Goal: Transaction & Acquisition: Purchase product/service

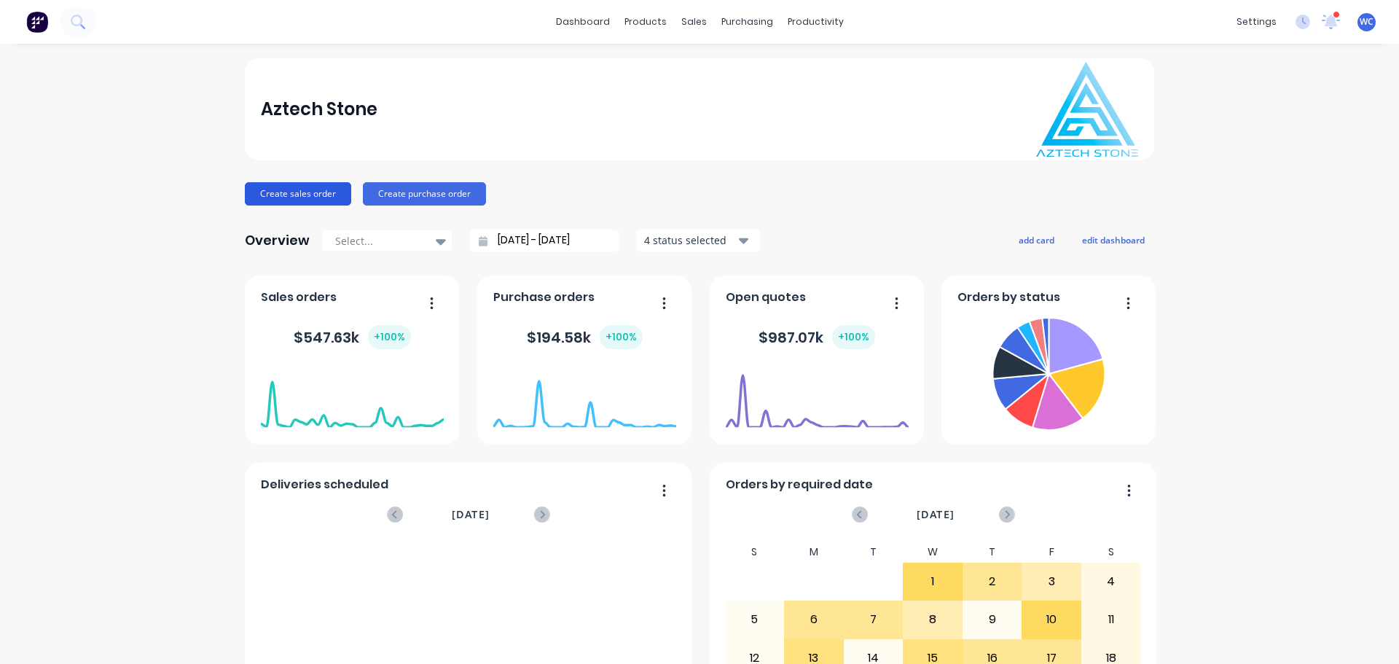
click at [309, 192] on button "Create sales order" at bounding box center [298, 193] width 106 height 23
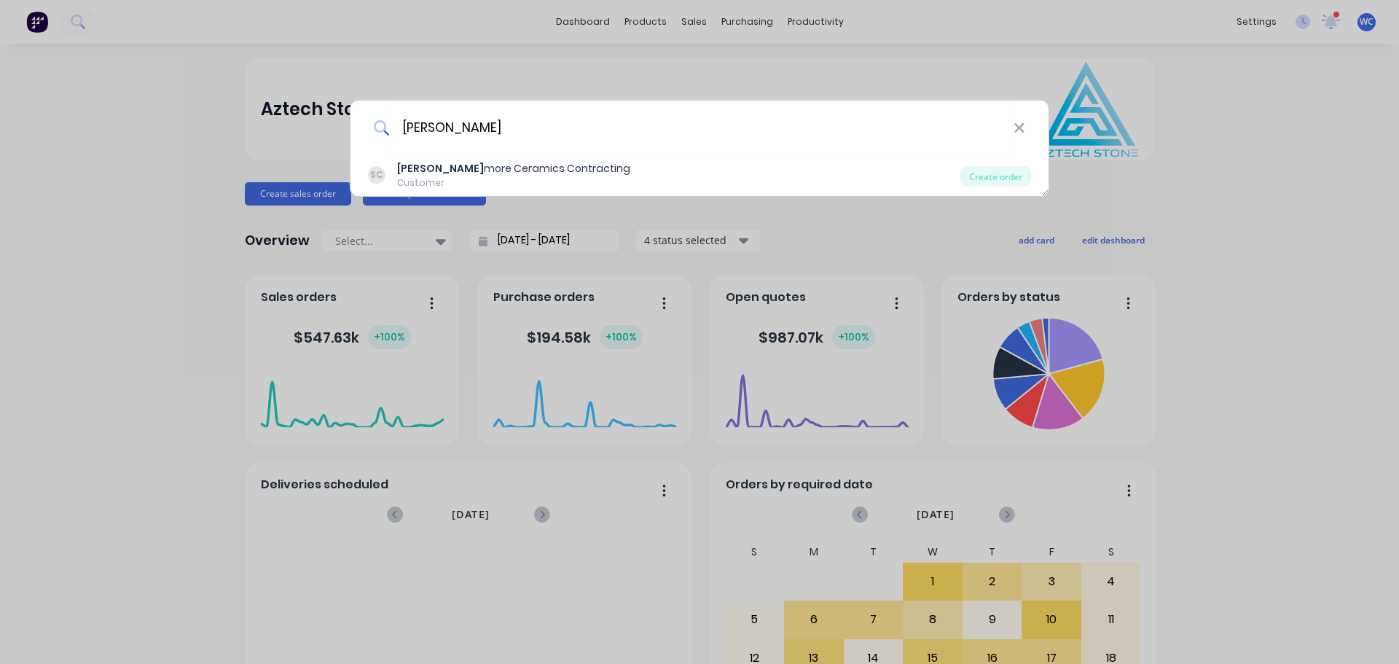
type input "[PERSON_NAME]"
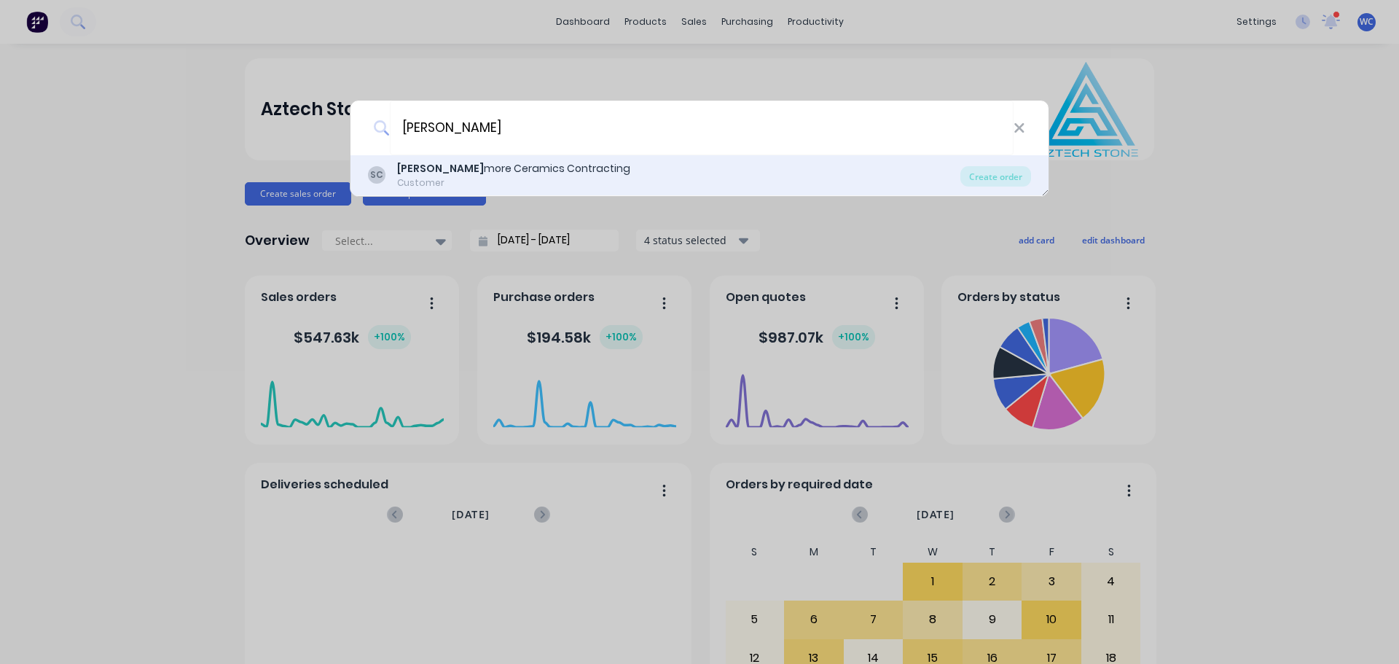
click at [455, 168] on div "[PERSON_NAME] more Ceramics Contracting" at bounding box center [513, 168] width 233 height 15
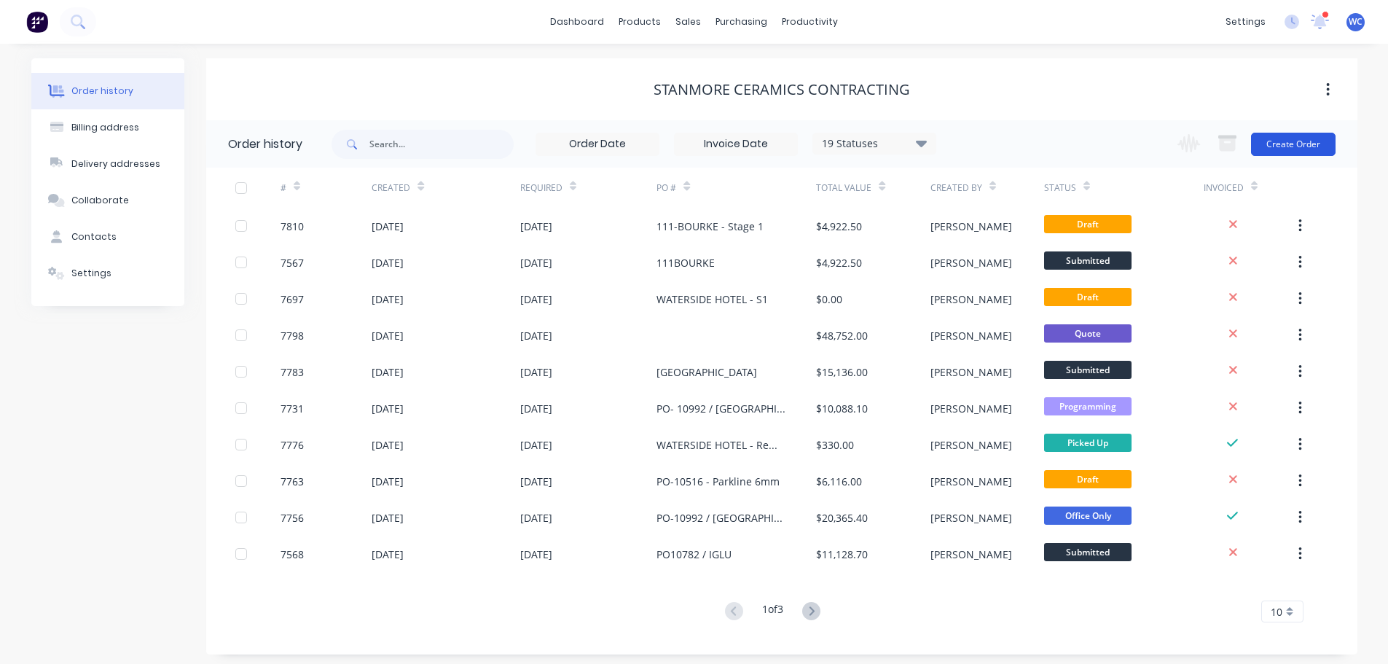
click at [1273, 146] on button "Create Order" at bounding box center [1293, 144] width 85 height 23
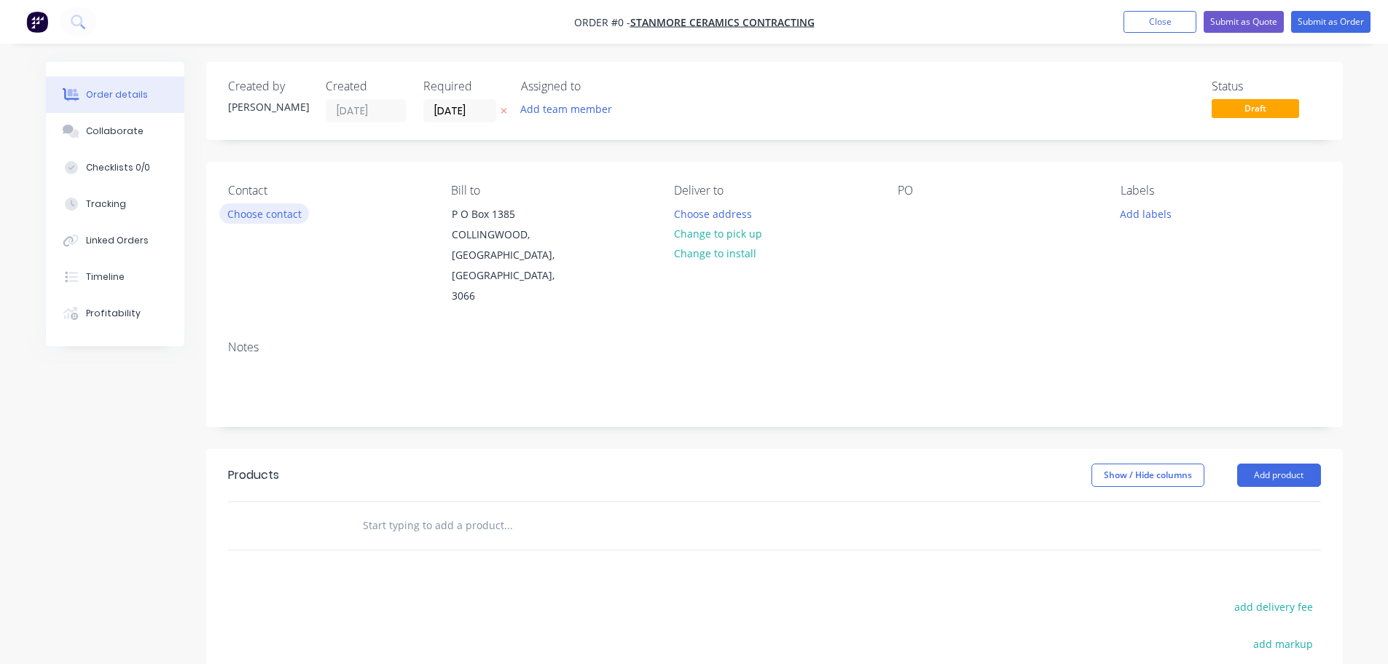
click at [260, 216] on button "Choose contact" at bounding box center [264, 213] width 90 height 20
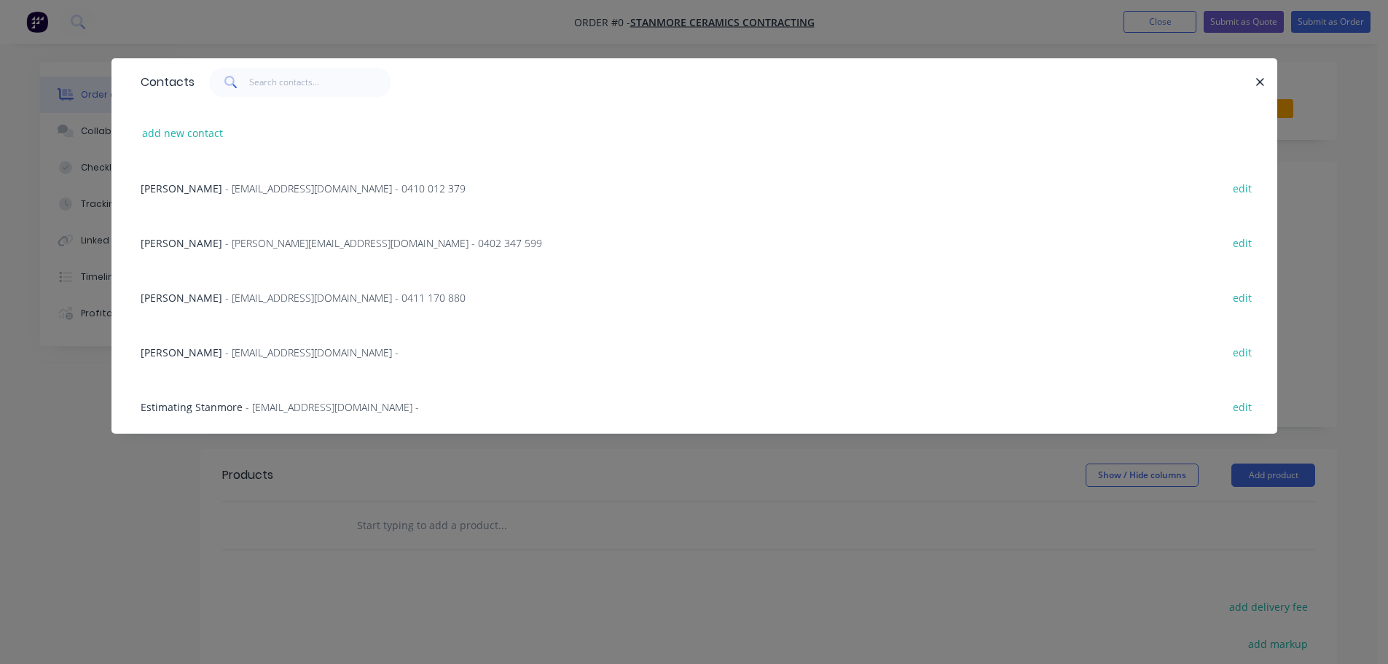
click at [258, 184] on span "- [EMAIL_ADDRESS][DOMAIN_NAME] - 0410 012 379" at bounding box center [345, 188] width 240 height 14
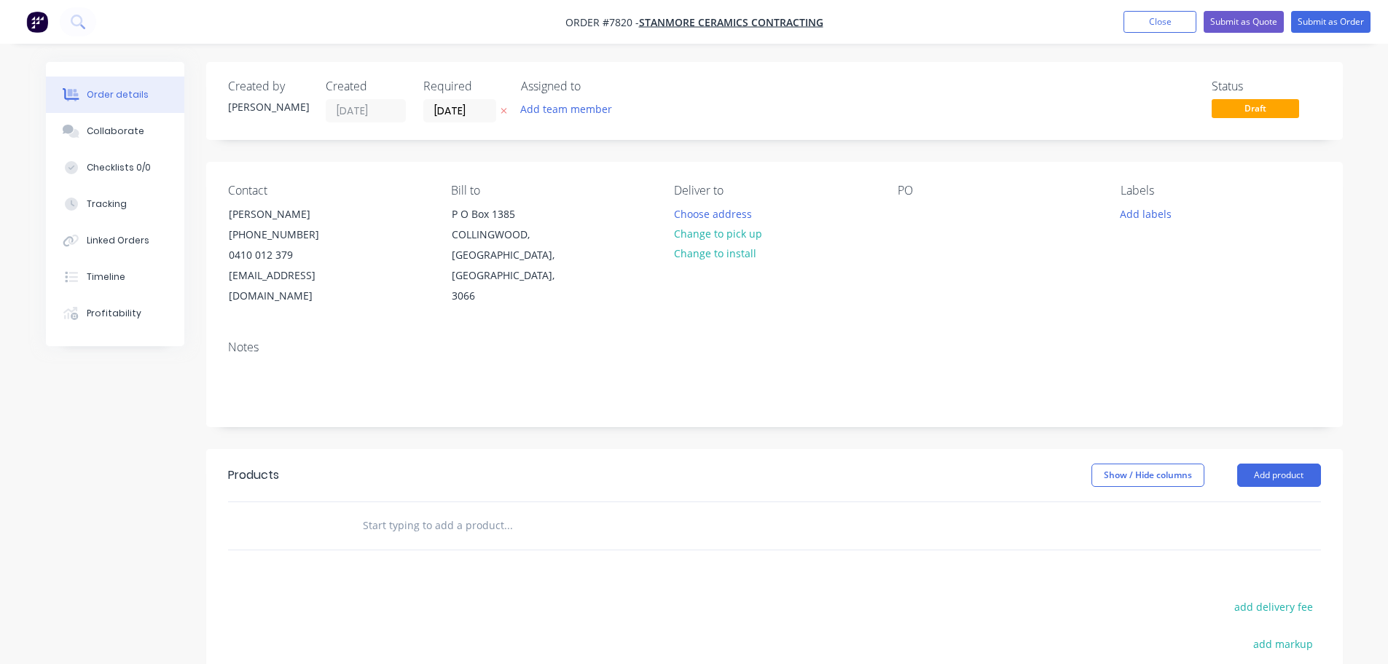
click at [409, 511] on input "text" at bounding box center [507, 525] width 291 height 29
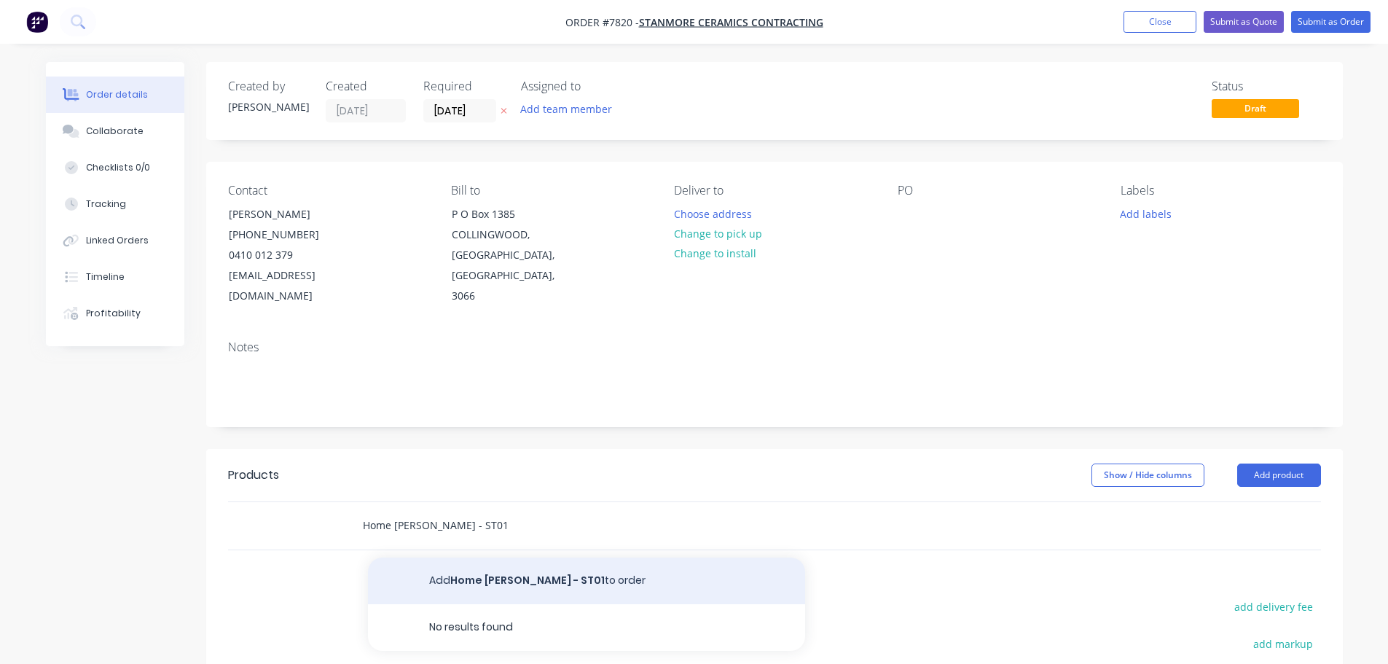
type input "Home [PERSON_NAME] - ST01"
click at [496, 557] on button "Add Home [PERSON_NAME] - ST01 to order" at bounding box center [586, 580] width 437 height 47
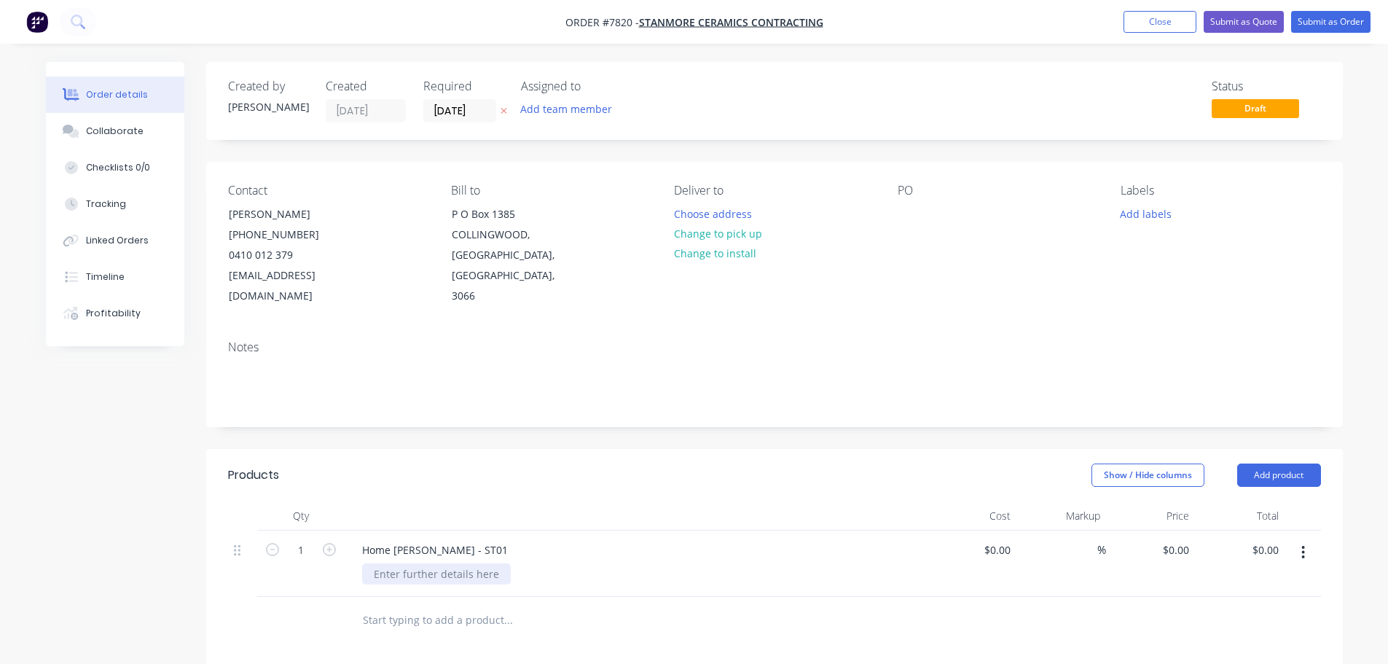
click at [432, 563] on div at bounding box center [436, 573] width 149 height 21
click at [994, 539] on div "$0.00" at bounding box center [996, 549] width 39 height 21
type input "$12,485.00"
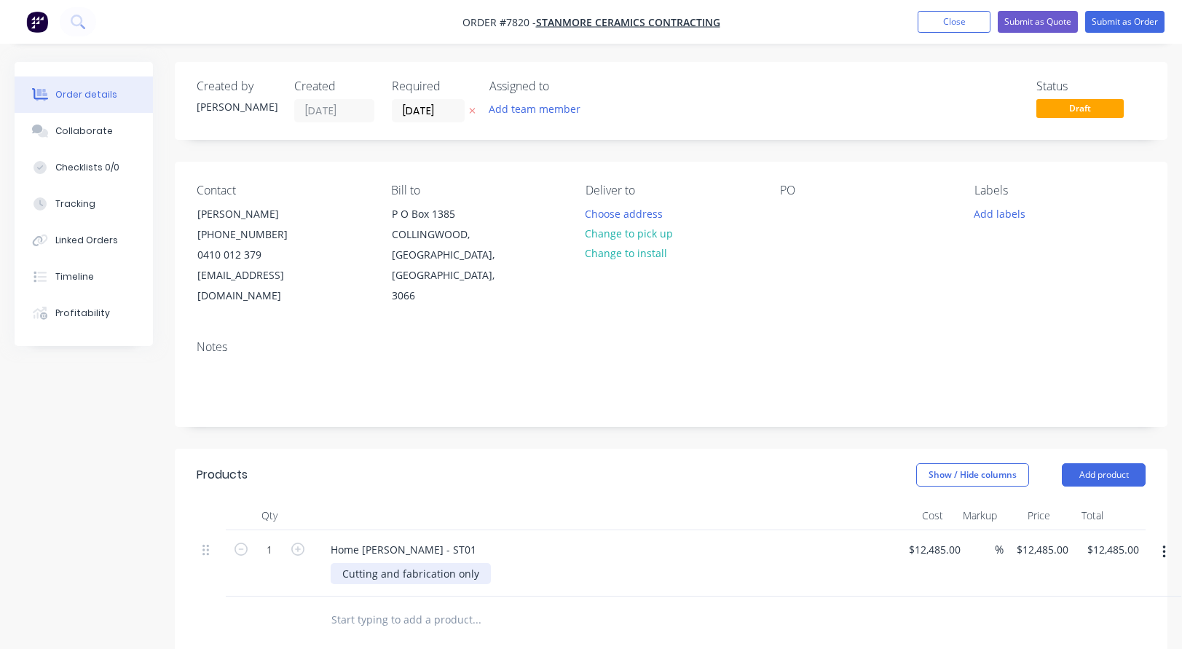
drag, startPoint x: 347, startPoint y: 547, endPoint x: 389, endPoint y: 547, distance: 42.3
click at [355, 563] on div "Cutting and fabrication only" at bounding box center [411, 573] width 160 height 21
click at [344, 563] on div "Cutting and fabrication only" at bounding box center [411, 573] width 160 height 21
click at [435, 563] on div "20mm Lapege Valleta Cutting and fabrication only" at bounding box center [411, 581] width 160 height 36
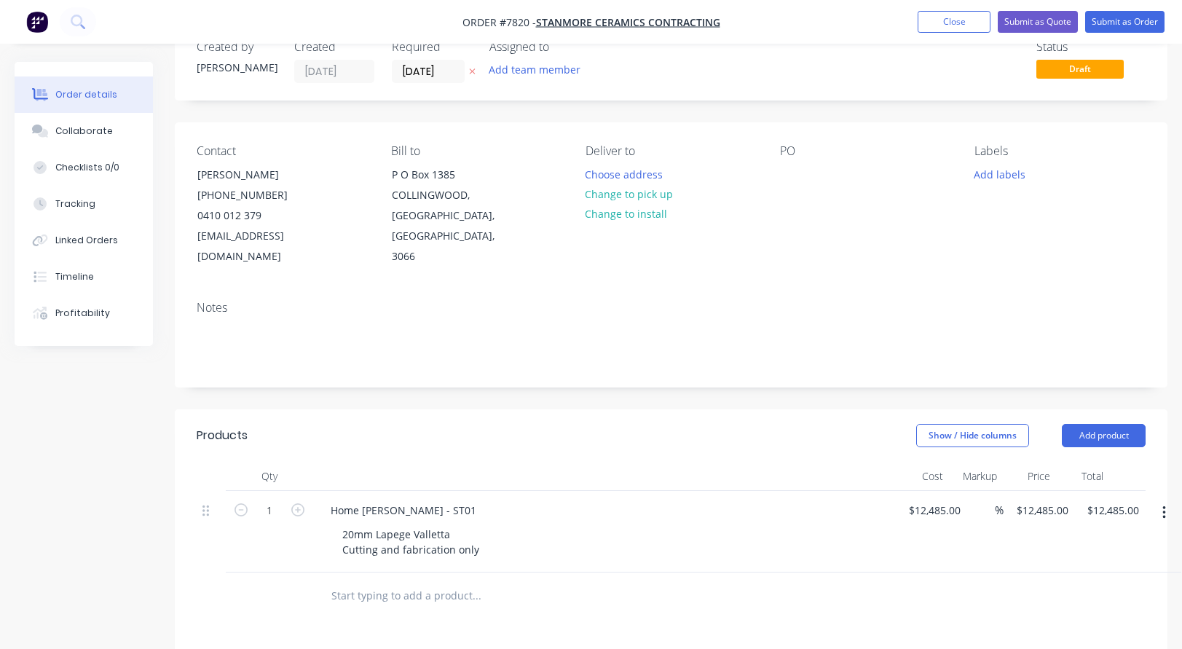
scroll to position [73, 0]
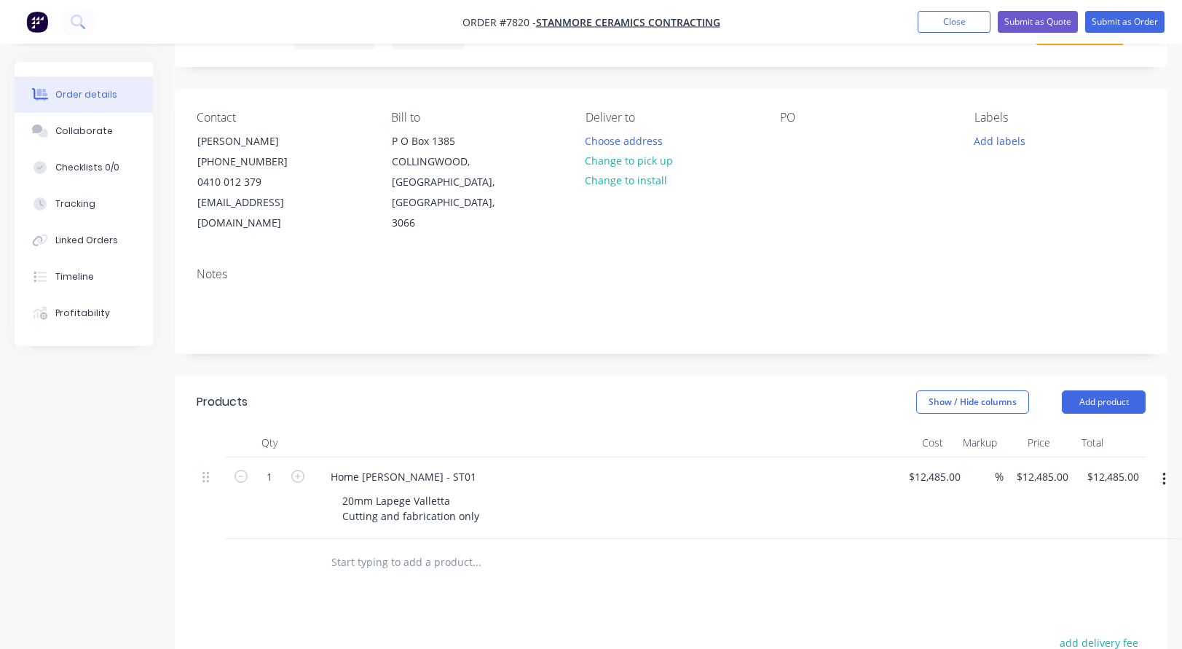
click at [420, 548] on input "text" at bounding box center [476, 562] width 291 height 29
drag, startPoint x: 332, startPoint y: 457, endPoint x: 438, endPoint y: 460, distance: 105.7
click at [447, 466] on div "Home [PERSON_NAME] - ST01" at bounding box center [403, 476] width 169 height 21
copy div "Home [PERSON_NAME] - ST01"
click at [401, 549] on input "text" at bounding box center [476, 562] width 291 height 29
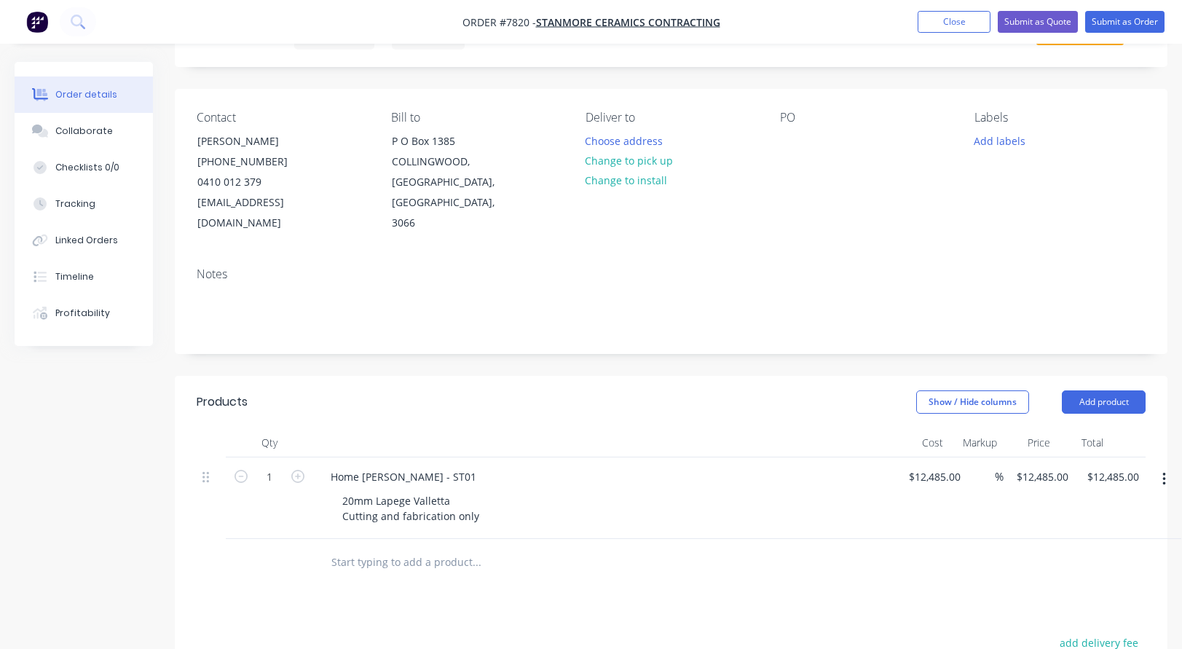
paste input "Home [PERSON_NAME] - ST01"
type input "Home [PERSON_NAME] - ST21"
click at [448, 466] on div "Home [PERSON_NAME] - ST01" at bounding box center [403, 476] width 169 height 21
click at [465, 548] on input "Home [PERSON_NAME] - ST21" at bounding box center [476, 562] width 291 height 29
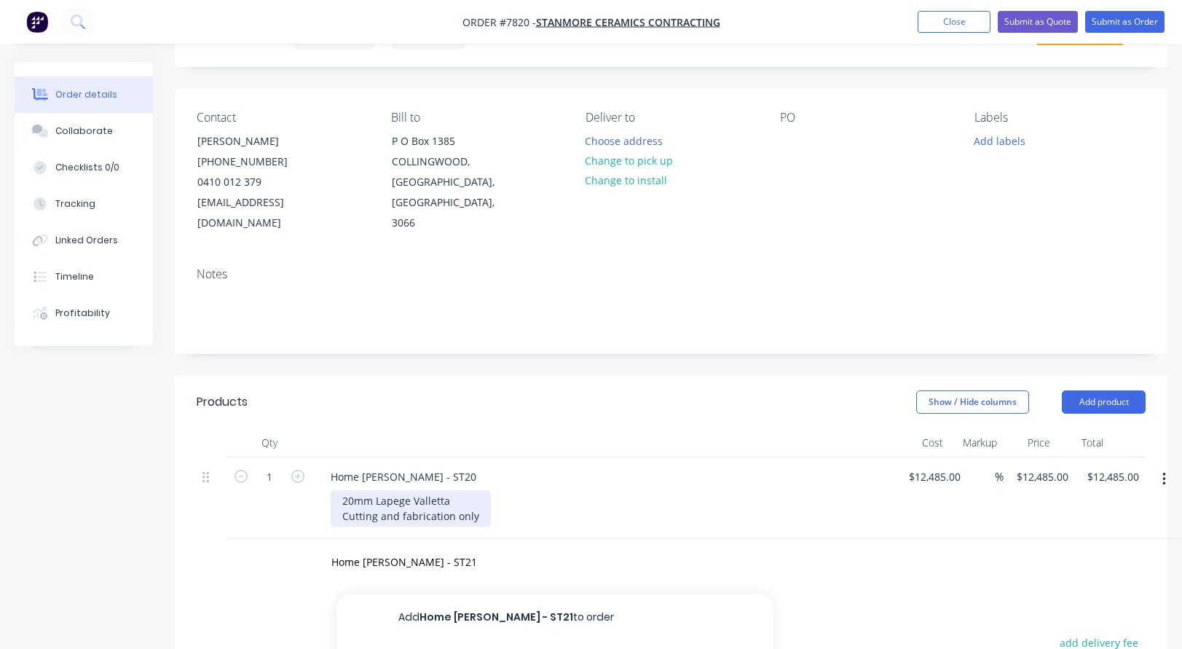
click at [460, 490] on div "20mm Lapege Valletta Cutting and fabrication only" at bounding box center [411, 508] width 160 height 36
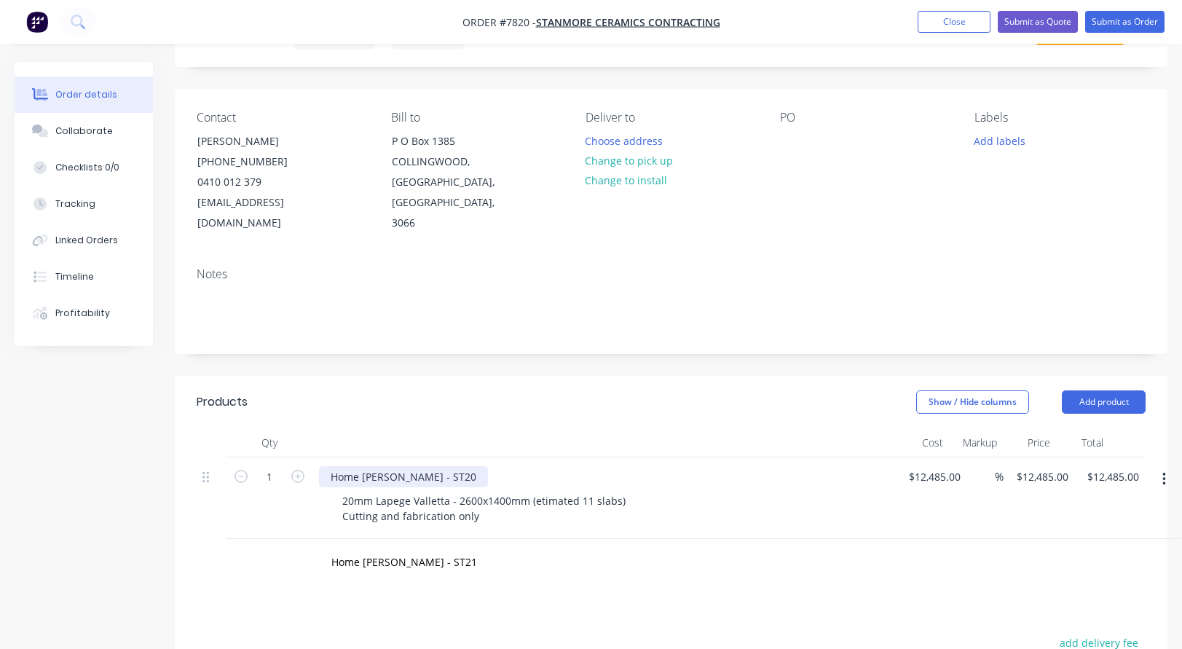
click at [436, 466] on div "Home [PERSON_NAME] - ST20" at bounding box center [403, 476] width 169 height 21
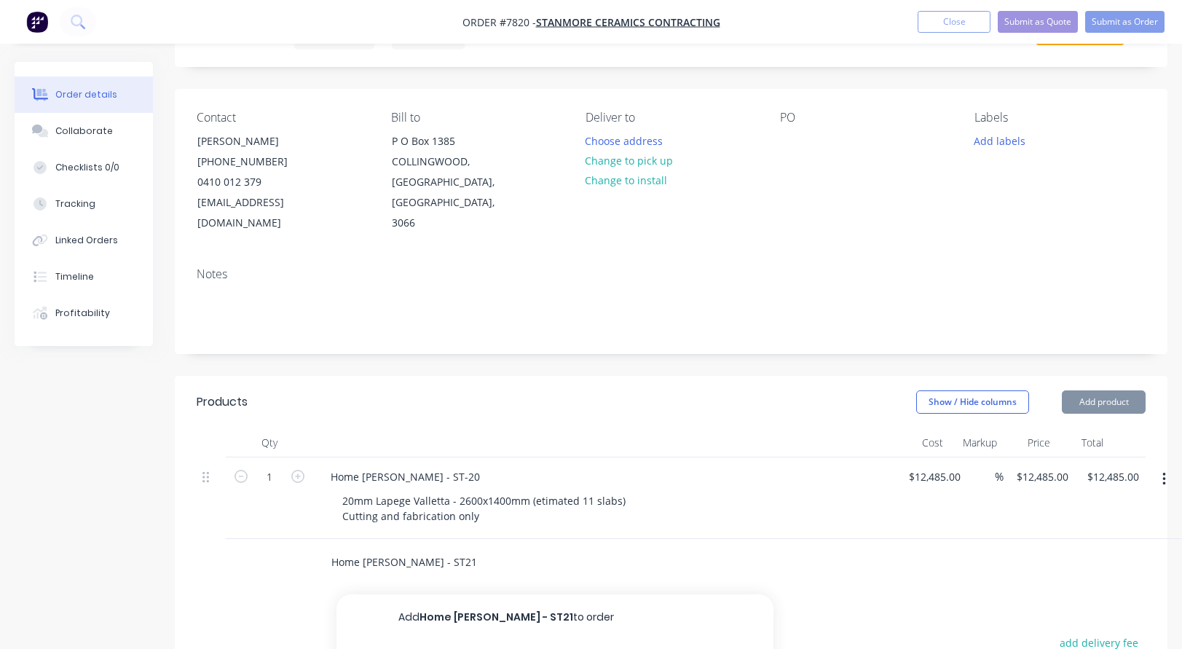
click at [436, 548] on input "Home [PERSON_NAME] - ST21" at bounding box center [476, 562] width 291 height 29
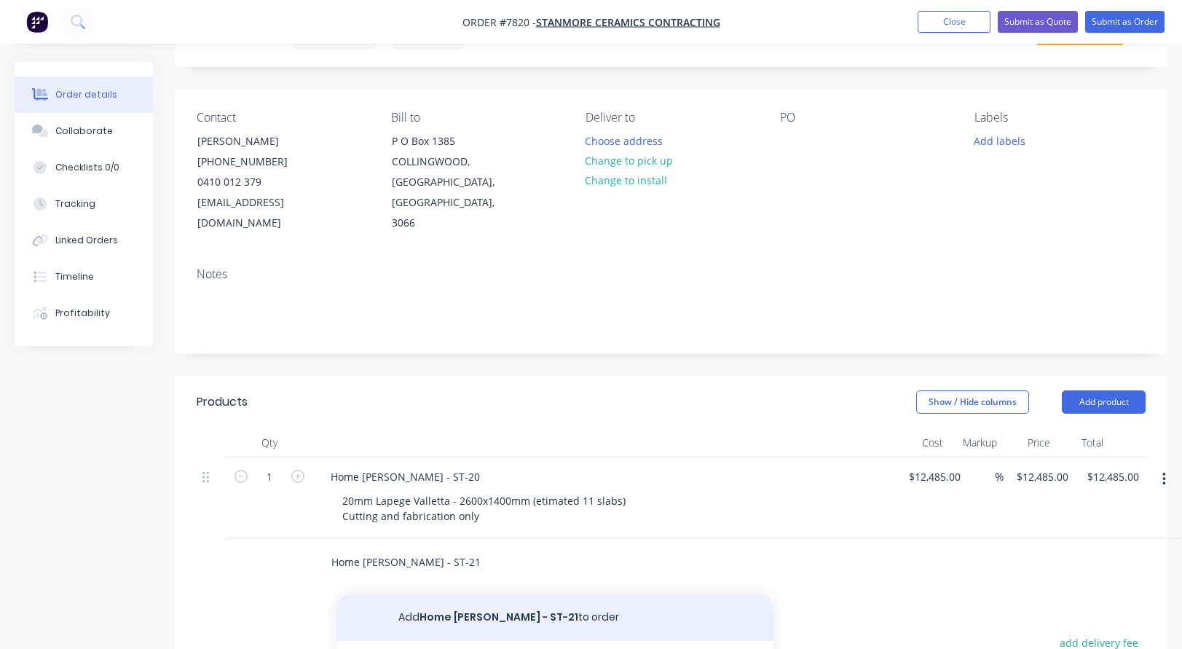
type input "Home [PERSON_NAME] - ST-21"
click at [475, 597] on button "Add Home [PERSON_NAME] - ST-21 to order" at bounding box center [555, 617] width 437 height 47
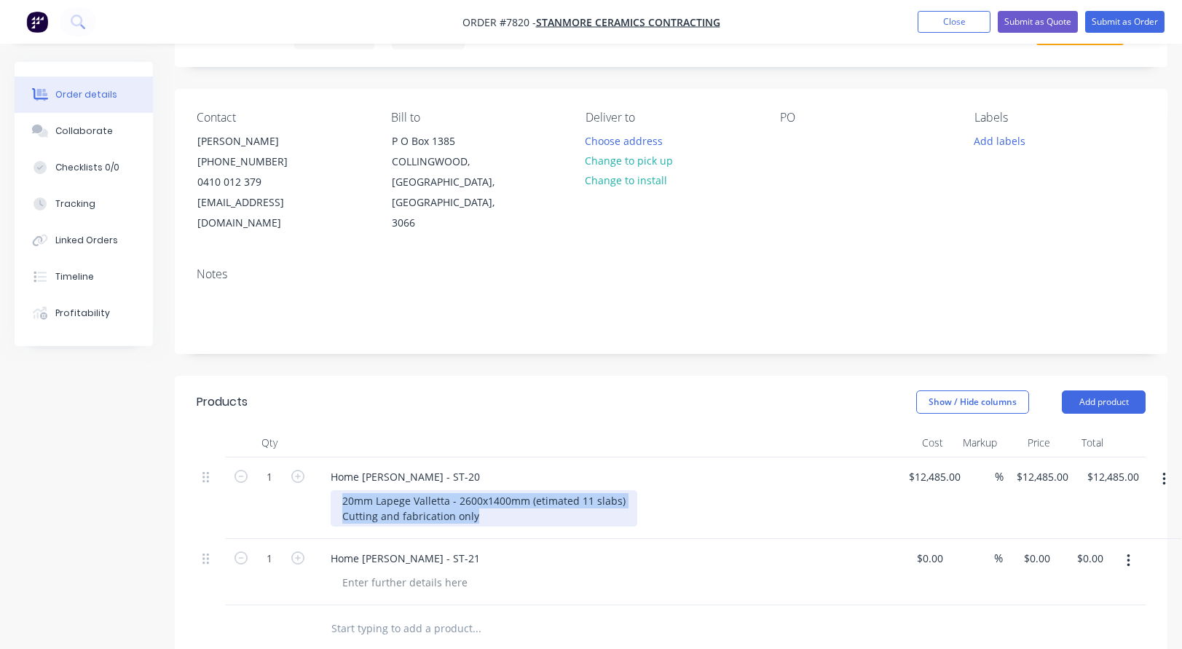
drag, startPoint x: 342, startPoint y: 477, endPoint x: 479, endPoint y: 496, distance: 139.0
click at [479, 496] on div "20mm Lapege Valletta - 2600x1400mm (etimated 11 slabs) Cutting and fabrication …" at bounding box center [484, 508] width 307 height 36
copy div "20mm Lapege Valletta - 2600x1400mm (etimated 11 slabs) Cutting and fabrication …"
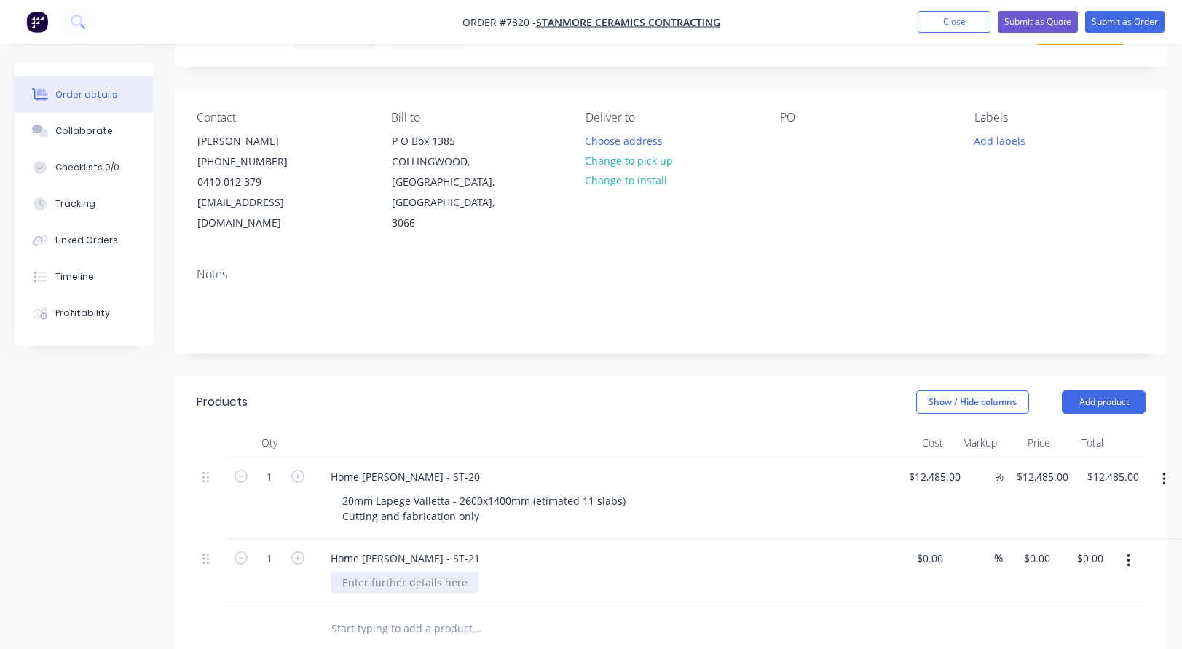
click at [399, 572] on div at bounding box center [405, 582] width 149 height 21
paste div
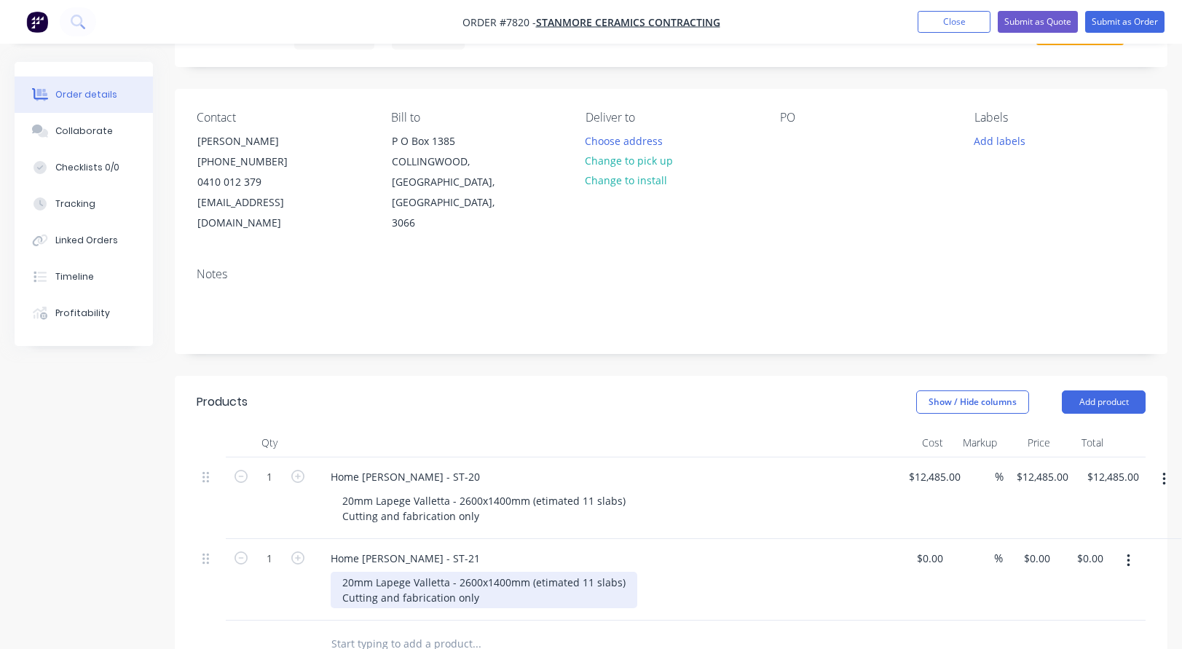
click at [446, 572] on div "20mm Lapege Valletta - 2600x1400mm (etimated 11 slabs) Cutting and fabrication …" at bounding box center [484, 590] width 307 height 36
click at [629, 572] on div "20mm Lapege Silver Travertine - 2600x1400mm (etimated 11 slabs) Cutting and fab…" at bounding box center [506, 590] width 350 height 36
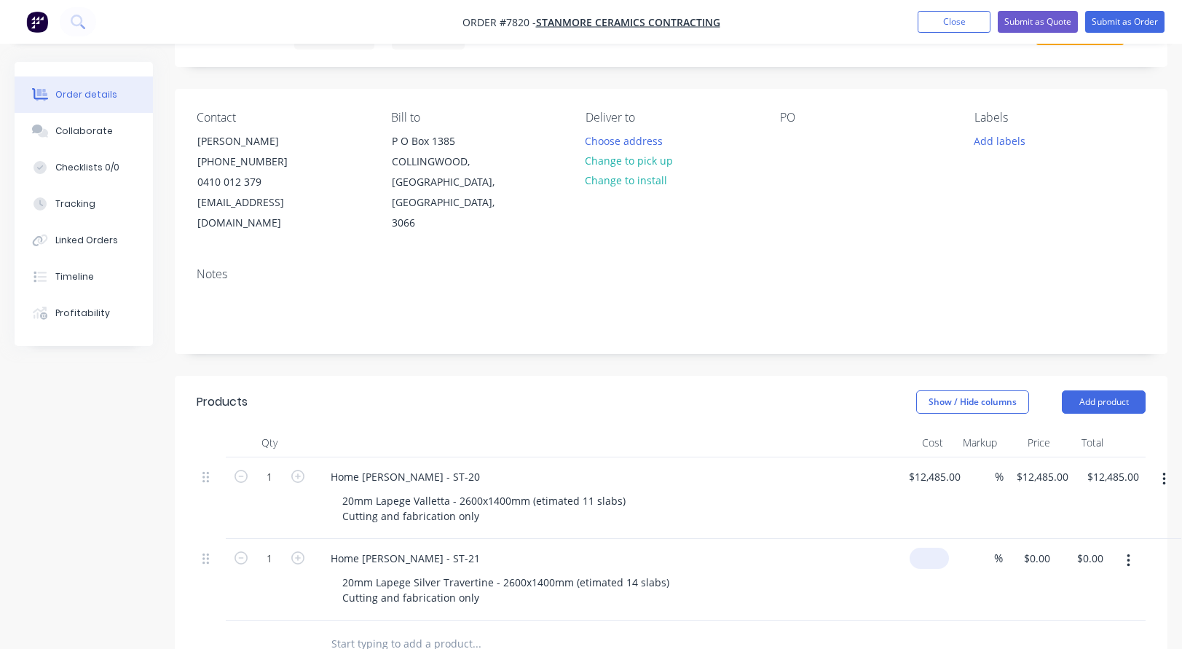
click at [938, 548] on input at bounding box center [933, 558] width 34 height 21
type input "$11,255.00"
click at [921, 466] on input "12485" at bounding box center [926, 476] width 36 height 21
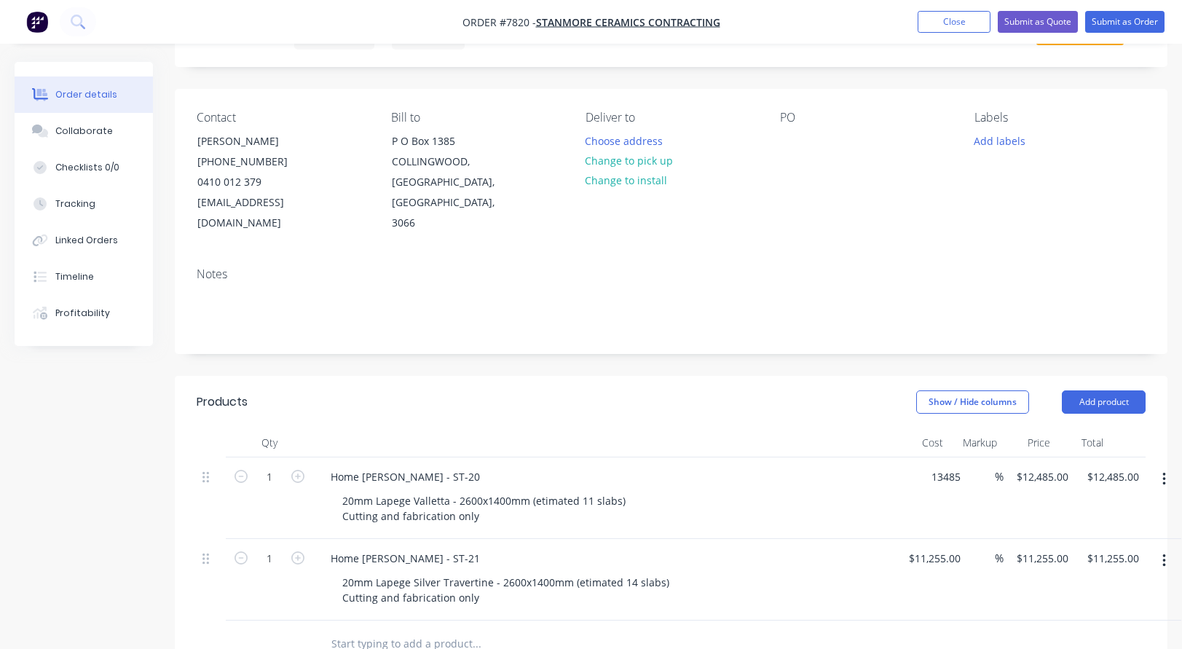
type input "$13,485.00"
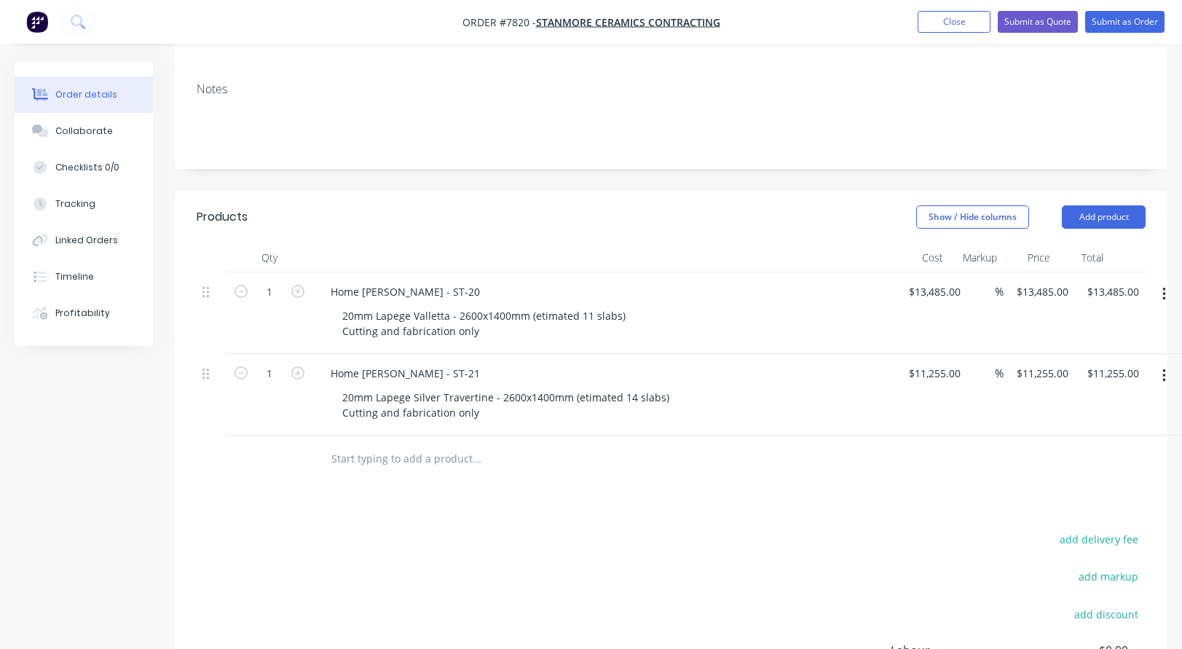
scroll to position [291, 0]
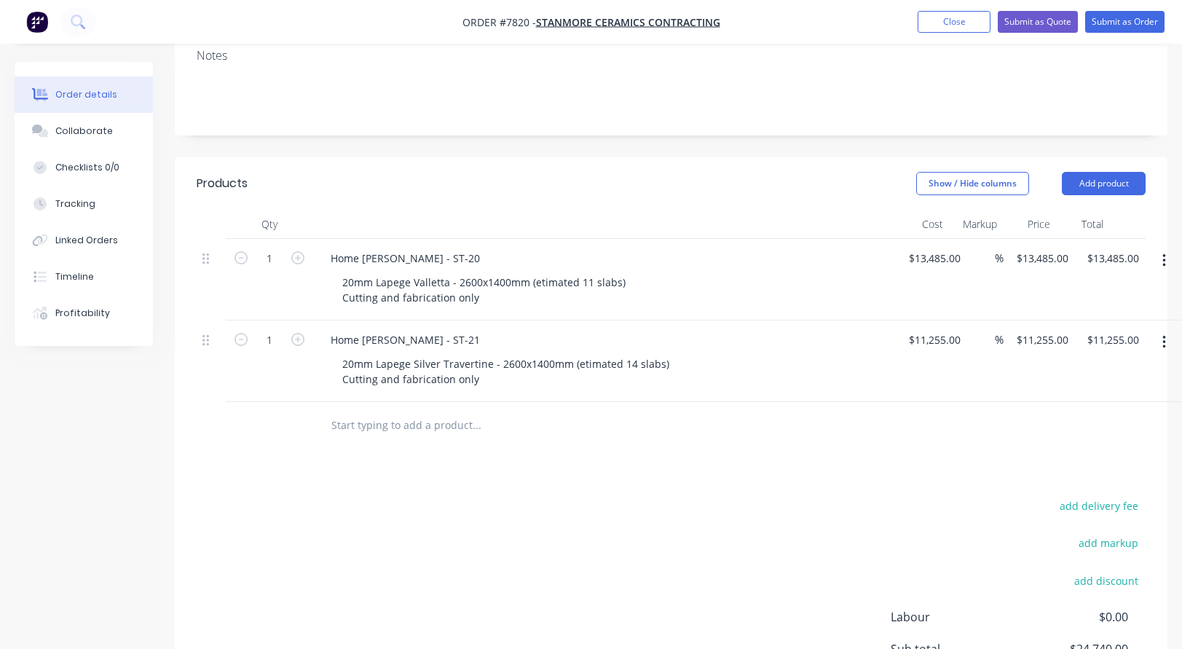
click at [431, 411] on input "text" at bounding box center [476, 425] width 291 height 29
click at [390, 411] on input "text" at bounding box center [476, 425] width 291 height 29
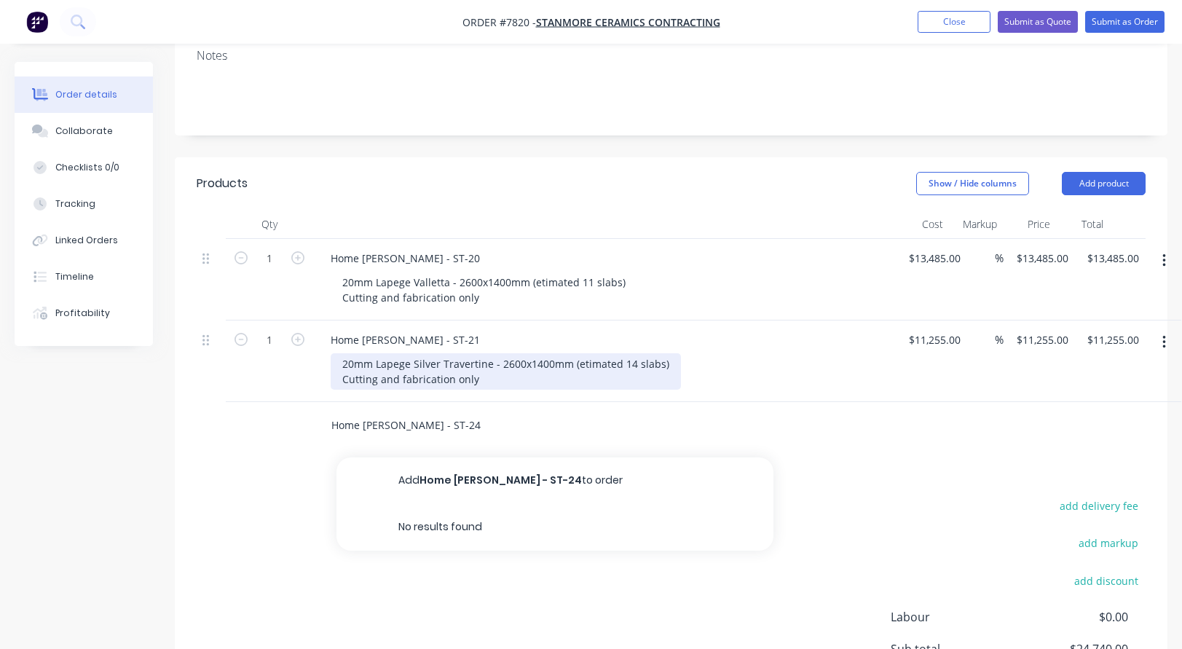
type input "Home [PERSON_NAME] - ST-24"
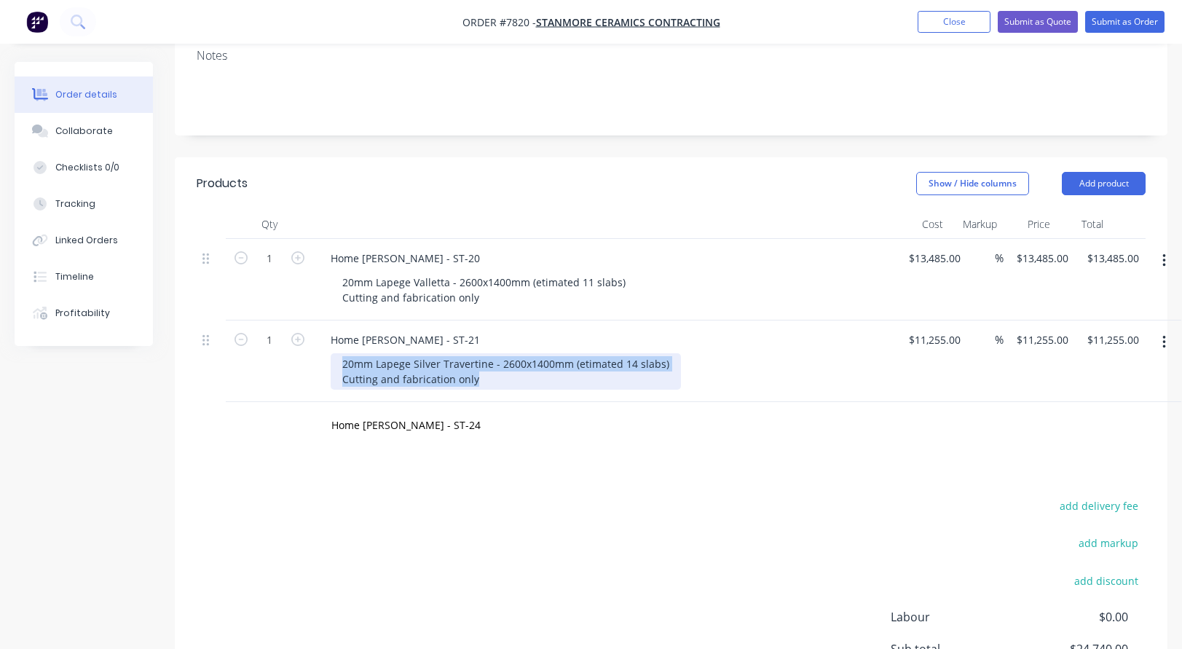
drag, startPoint x: 350, startPoint y: 345, endPoint x: 449, endPoint y: 351, distance: 100.0
click at [479, 367] on div "20mm Lapege Silver Travertine - 2600x1400mm (etimated 14 slabs) Cutting and fab…" at bounding box center [506, 371] width 350 height 36
copy div "20mm Lapege Silver Travertine - 2600x1400mm (etimated 14 slabs) Cutting and fab…"
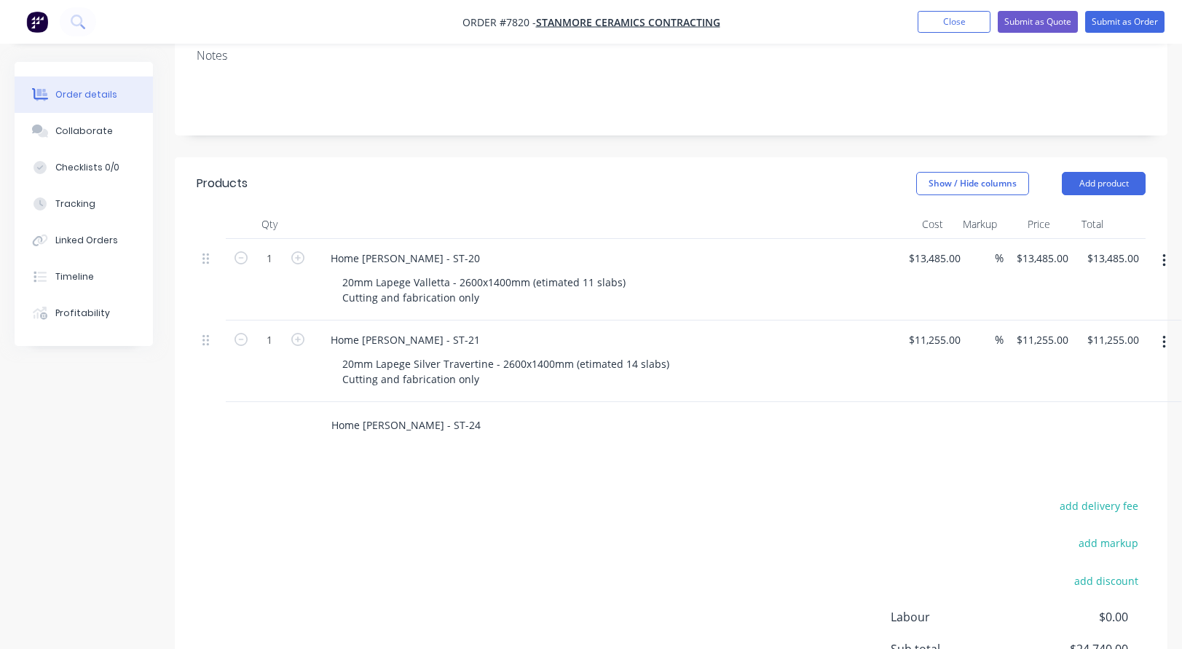
drag, startPoint x: 449, startPoint y: 426, endPoint x: 446, endPoint y: 414, distance: 12.9
click at [449, 425] on div "Home [PERSON_NAME] - ST-24" at bounding box center [575, 425] width 524 height 47
click at [453, 411] on input "Home [PERSON_NAME] - ST-24" at bounding box center [476, 425] width 291 height 29
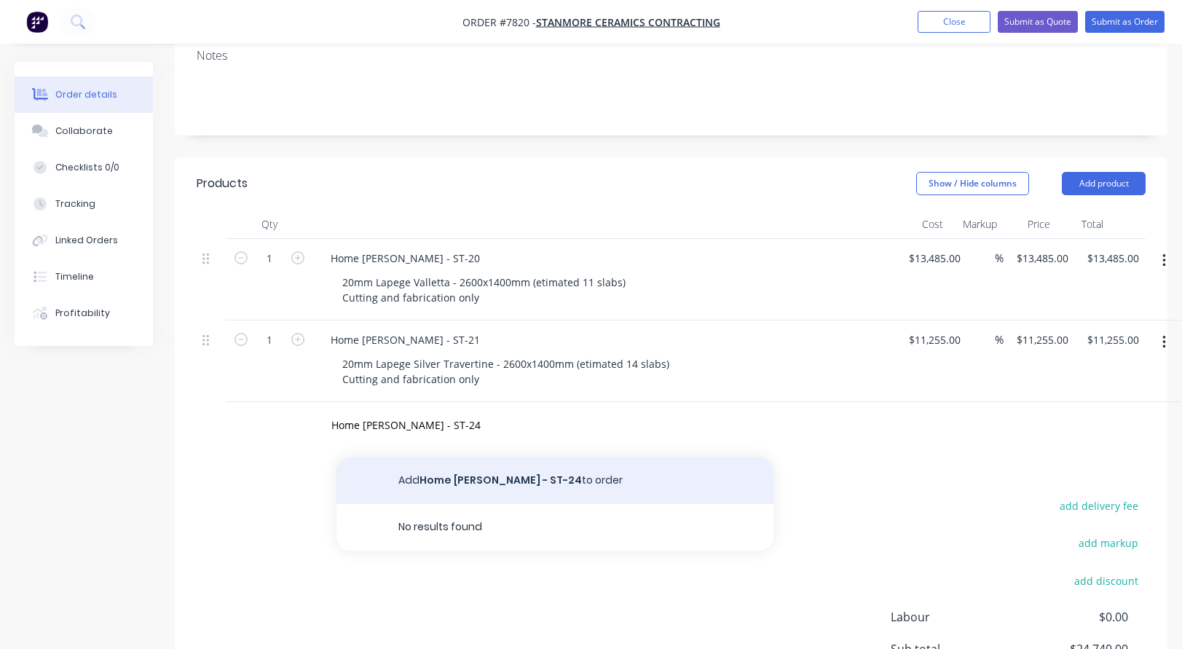
click at [468, 457] on button "Add Home [PERSON_NAME] - ST-24 to order" at bounding box center [555, 480] width 437 height 47
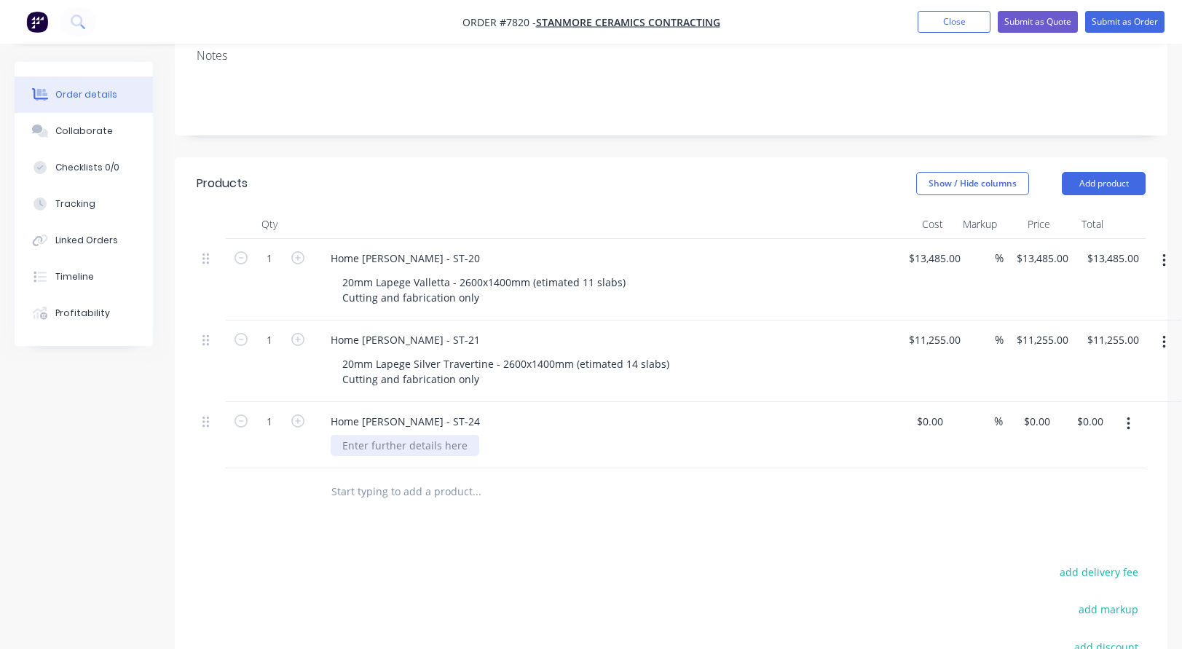
click at [404, 435] on div at bounding box center [405, 445] width 149 height 21
paste div
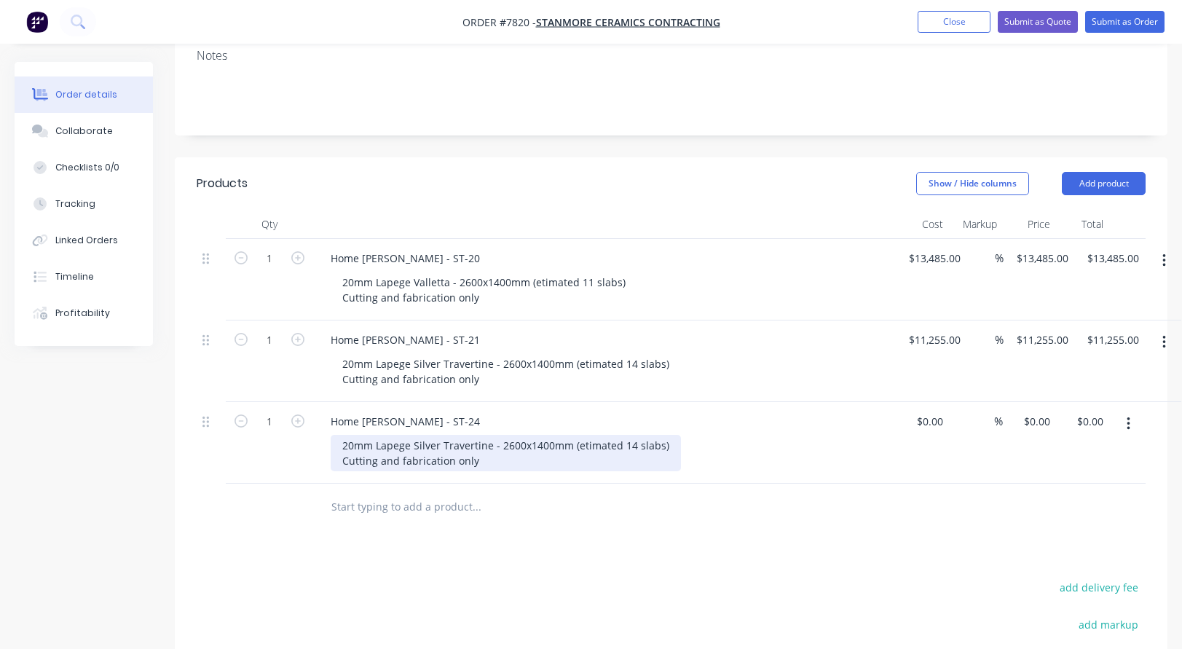
click at [414, 435] on div "20mm Lapege Silver Travertine - 2600x1400mm (etimated 14 slabs) Cutting and fab…" at bounding box center [506, 453] width 350 height 36
type input "$10,390.00"
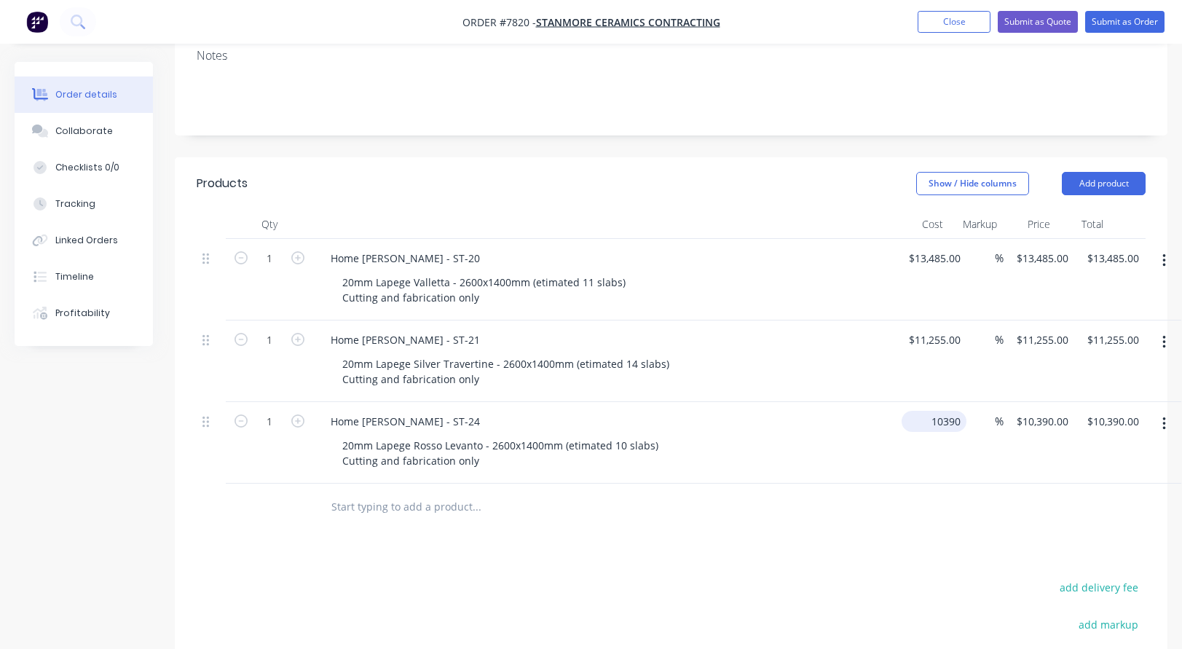
click at [924, 411] on input "10390" at bounding box center [937, 421] width 59 height 21
type input "$9,865.00"
click at [916, 248] on input "13485" at bounding box center [926, 258] width 36 height 21
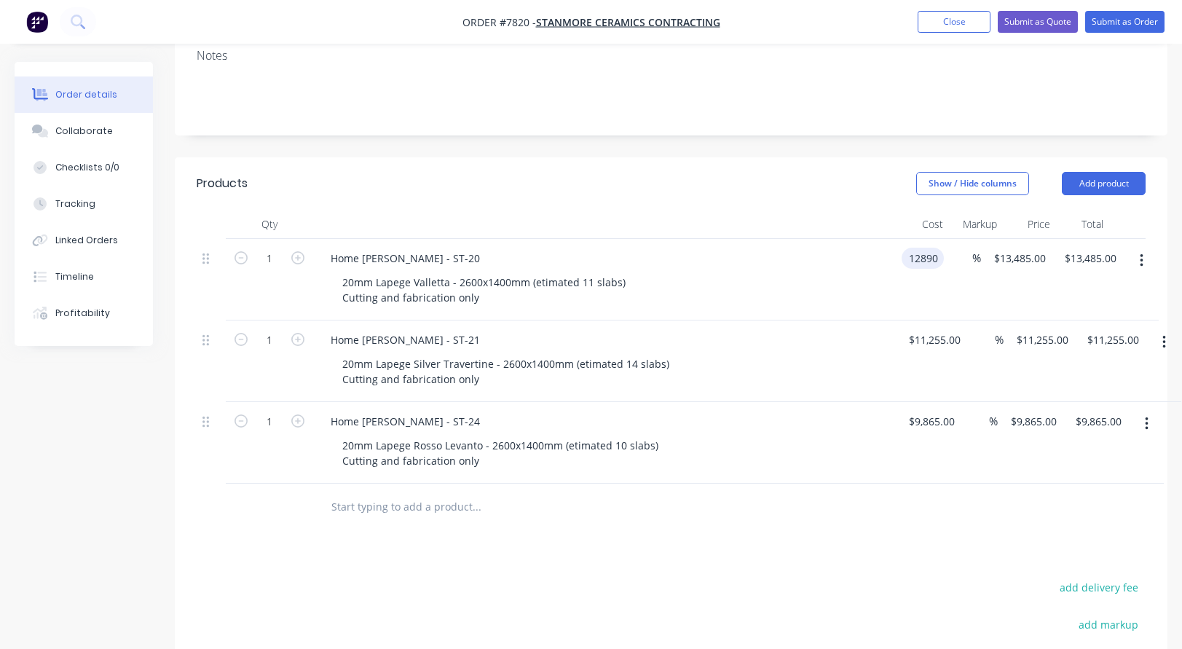
type input "$12,890.00"
click at [418, 492] on input "text" at bounding box center [476, 506] width 291 height 29
click at [355, 492] on input "text" at bounding box center [476, 506] width 291 height 29
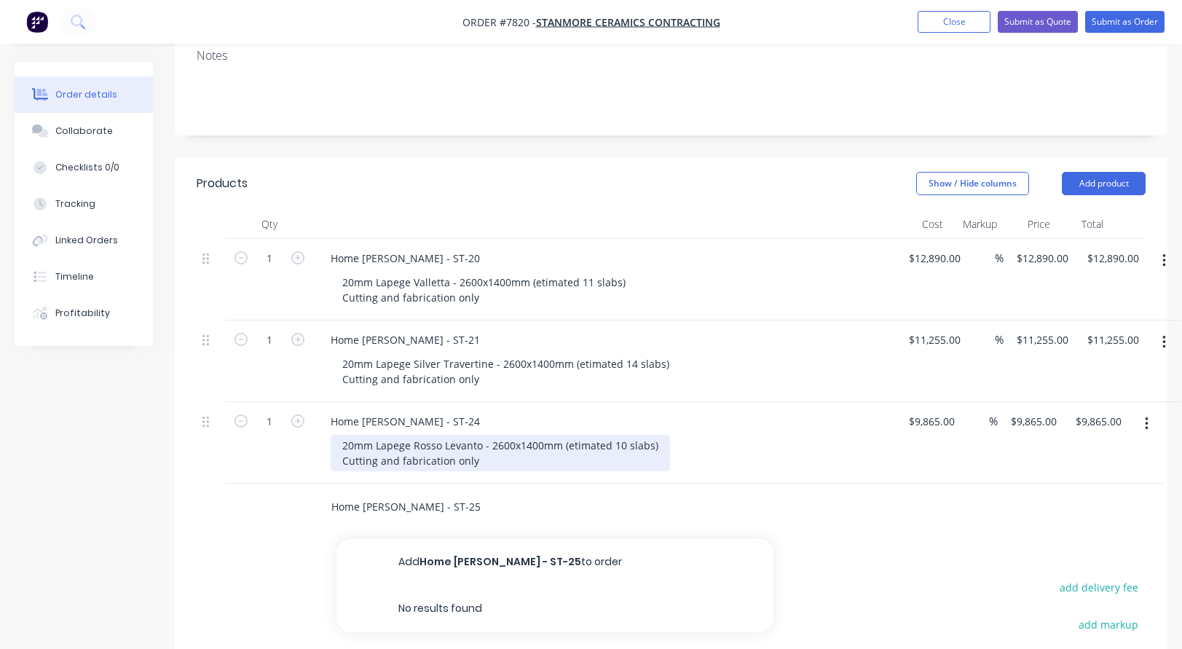
type input "Home [PERSON_NAME] - ST-25"
drag, startPoint x: 403, startPoint y: 420, endPoint x: 379, endPoint y: 426, distance: 24.9
click at [403, 435] on div "20mm Lapege Rosso Levanto - 2600x1400mm (etimated 10 slabs) Cutting and fabrica…" at bounding box center [500, 453] width 339 height 36
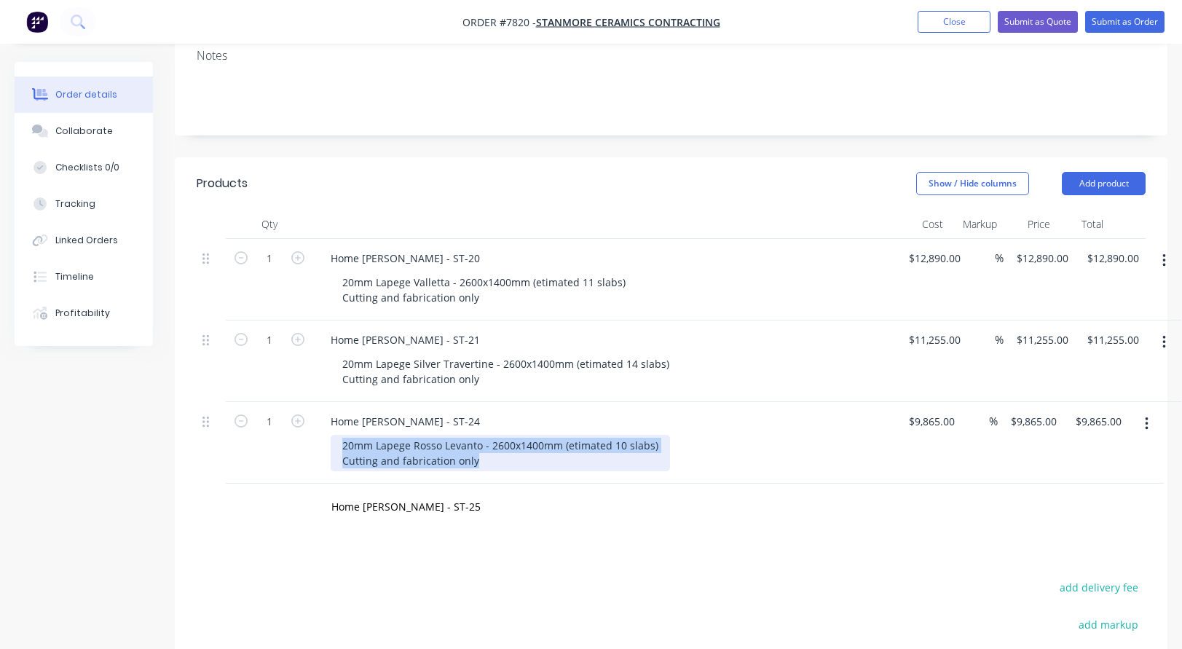
drag, startPoint x: 341, startPoint y: 424, endPoint x: 432, endPoint y: 437, distance: 92.0
click at [487, 449] on div "20mm Lapege Rosso Levanto - 2600x1400mm (etimated 10 slabs) Cutting and fabrica…" at bounding box center [500, 453] width 339 height 36
copy div "20mm Lapege Rosso Levanto - 2600x1400mm (etimated 10 slabs) Cutting and fabrica…"
drag, startPoint x: 463, startPoint y: 496, endPoint x: 451, endPoint y: 490, distance: 13.0
click at [453, 492] on input "Home [PERSON_NAME] - ST-25" at bounding box center [476, 506] width 291 height 29
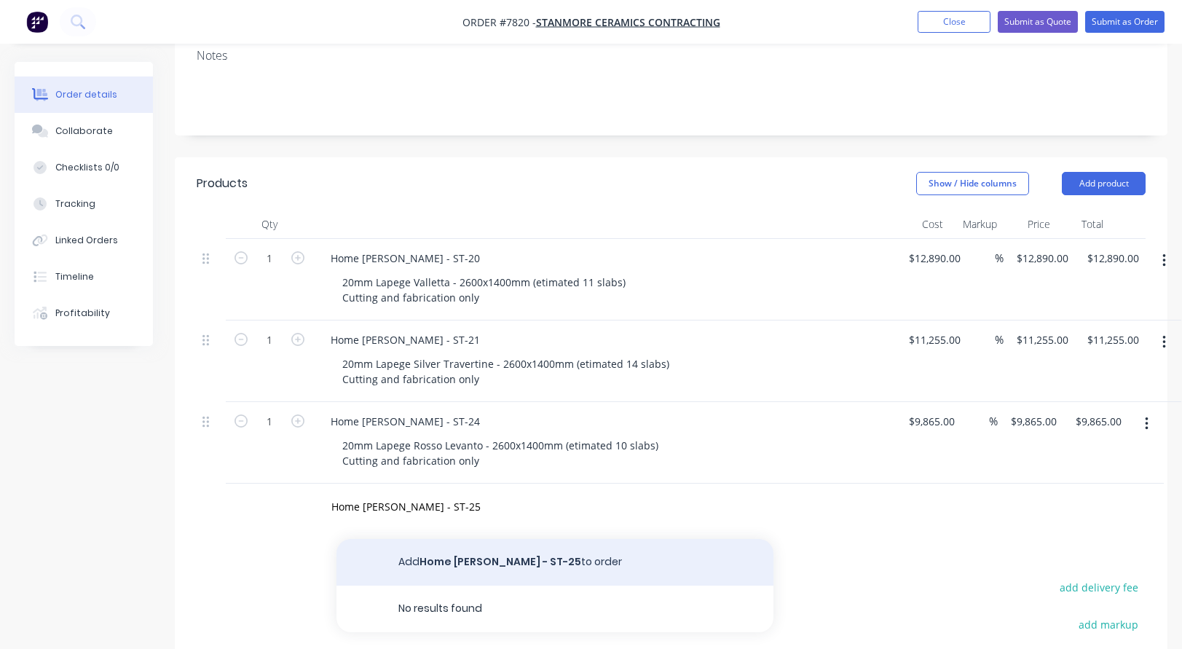
click at [484, 539] on button "Add Home [PERSON_NAME] - ST-25 to order" at bounding box center [555, 562] width 437 height 47
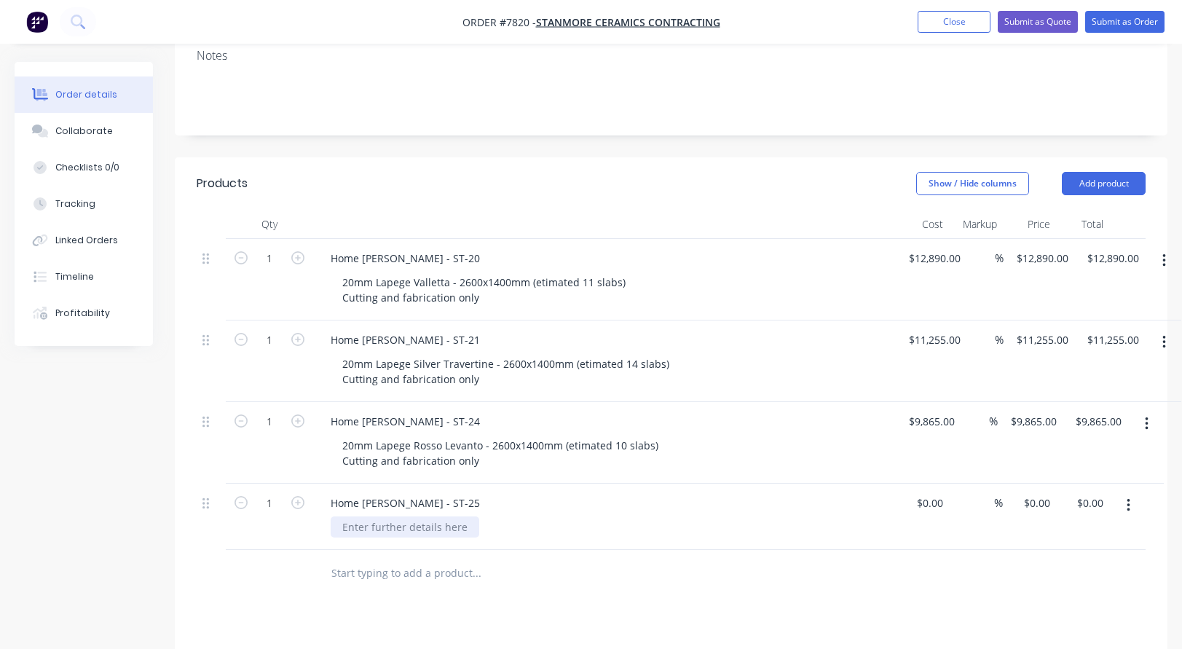
click at [394, 516] on div at bounding box center [405, 526] width 149 height 21
paste div
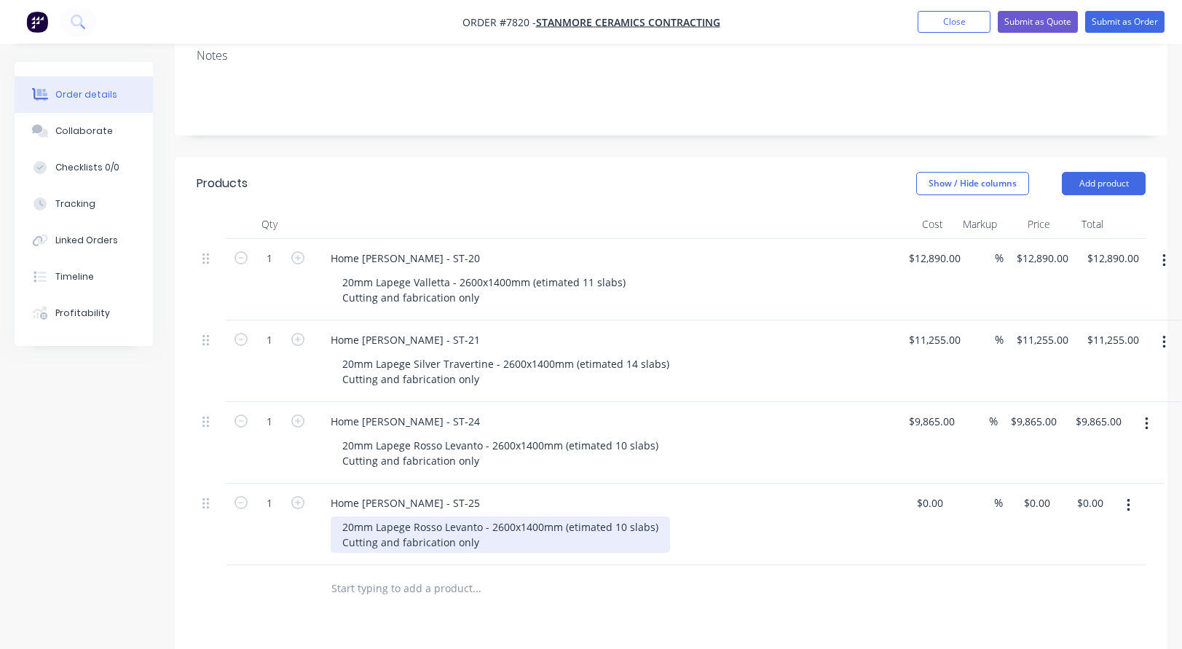
click at [623, 516] on div "20mm Lapege Rosso Levanto - 2600x1400mm (etimated 10 slabs) Cutting and fabrica…" at bounding box center [500, 534] width 339 height 36
drag, startPoint x: 479, startPoint y: 508, endPoint x: 414, endPoint y: 503, distance: 65.0
click at [414, 516] on div "20mm Lapege Rosso Levanto - 2600x1400mm (etimated 2 slabs) Cutting and fabricat…" at bounding box center [498, 534] width 334 height 36
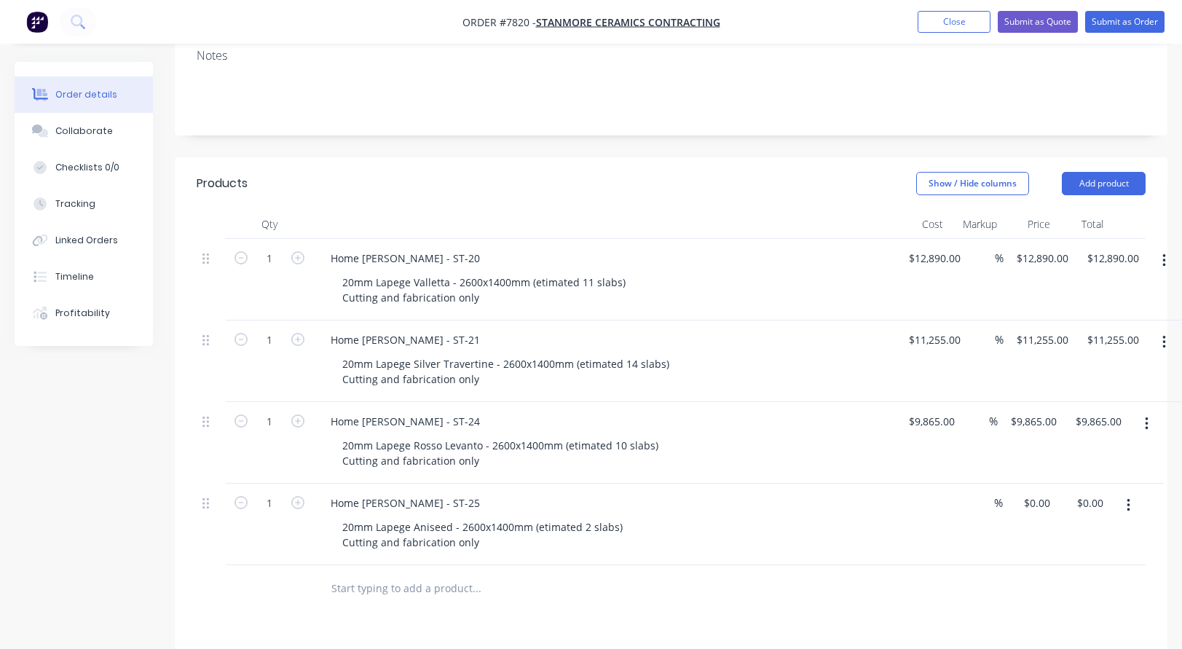
click at [925, 486] on div "$0.00" at bounding box center [922, 525] width 53 height 82
type input "$2,420.00"
click at [387, 574] on input "text" at bounding box center [476, 588] width 291 height 29
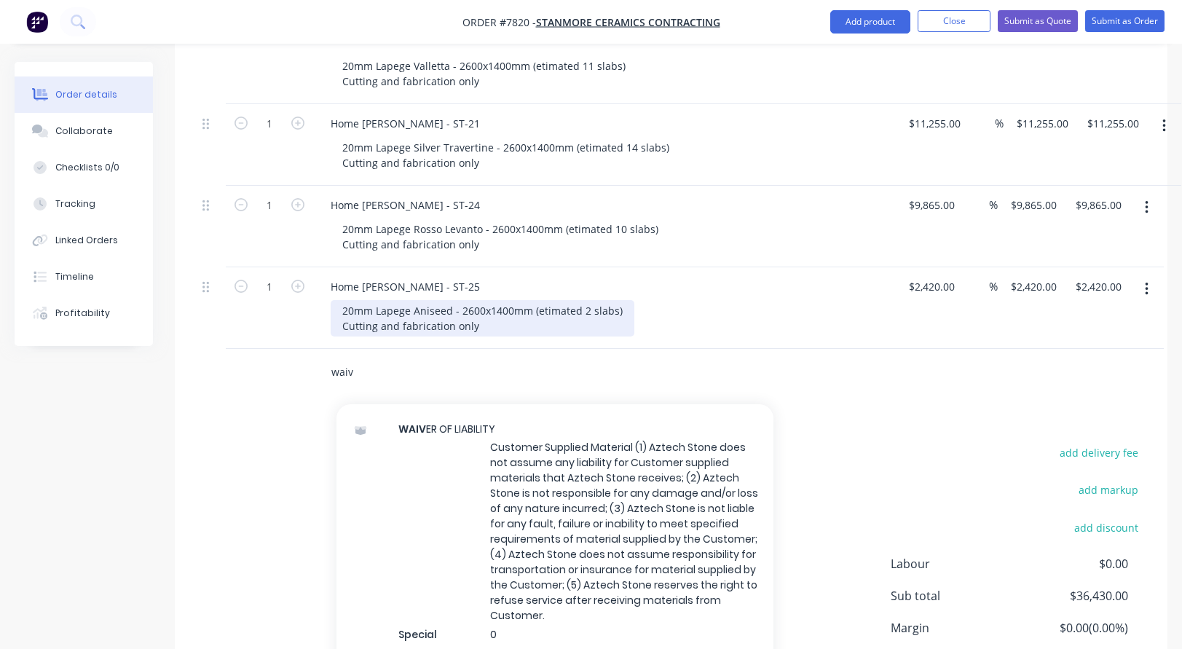
scroll to position [510, 0]
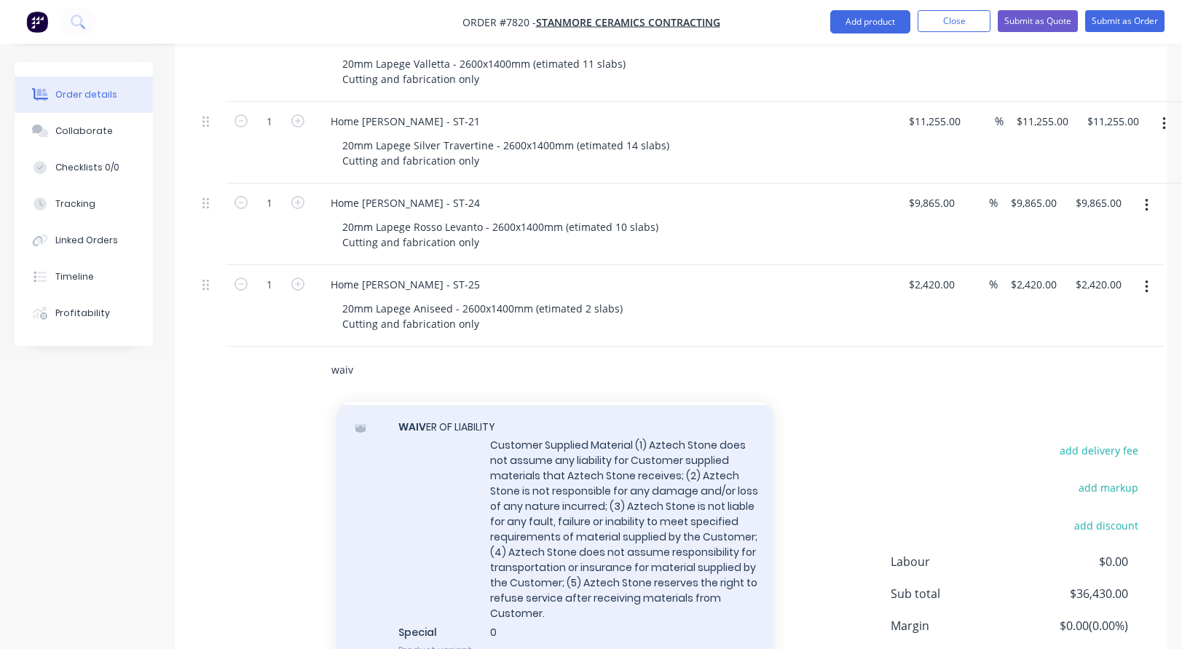
type input "waiv"
click at [547, 487] on div "WAIV ER OF LIABILITY Customer Supplied Material (1) Aztech Stone does not assum…" at bounding box center [555, 538] width 437 height 267
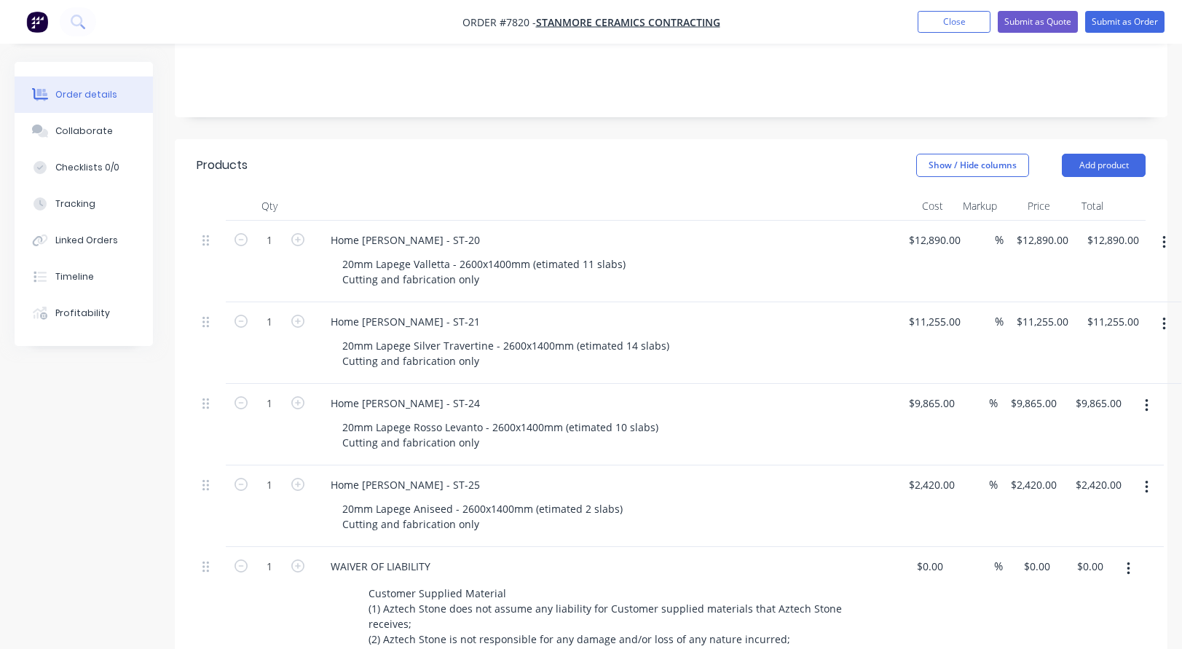
scroll to position [291, 0]
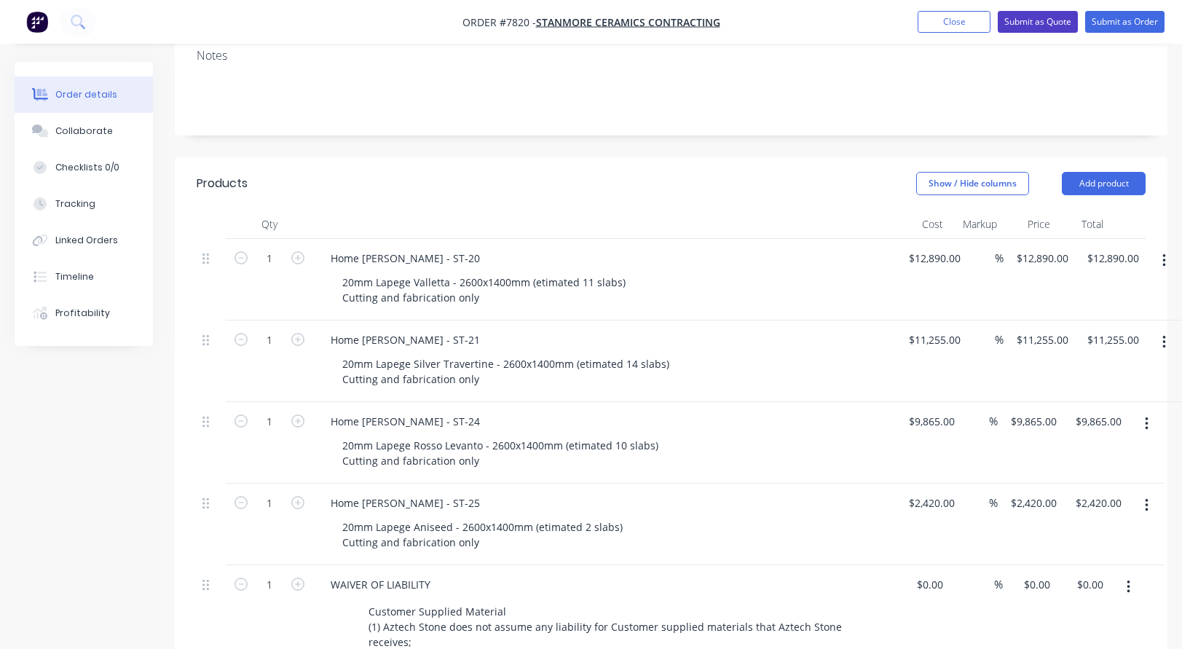
click at [1045, 21] on button "Submit as Quote" at bounding box center [1038, 22] width 80 height 22
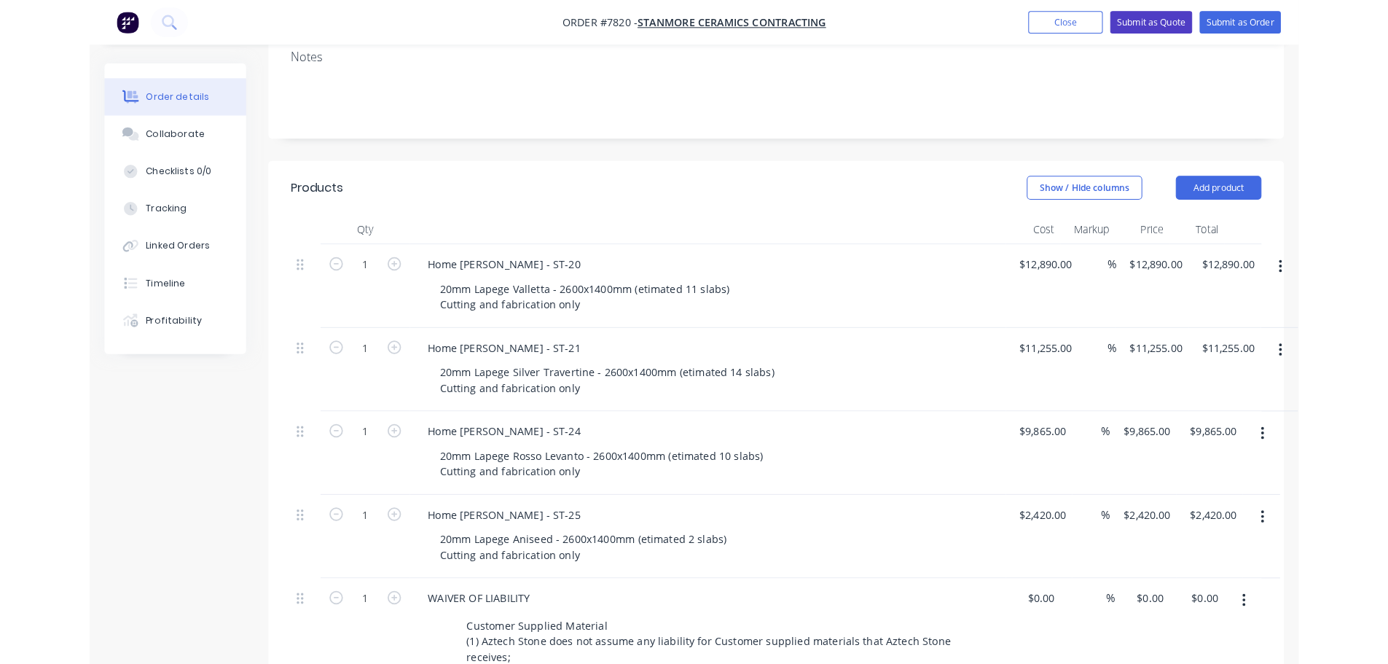
scroll to position [0, 0]
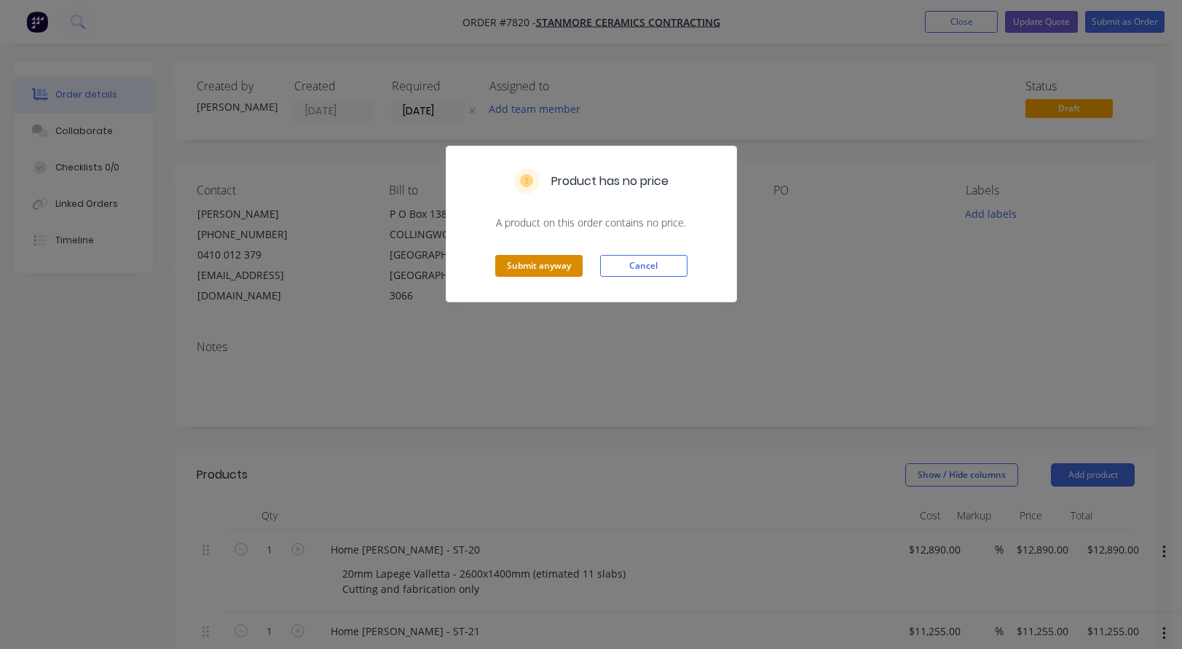
click at [549, 267] on button "Submit anyway" at bounding box center [538, 266] width 87 height 22
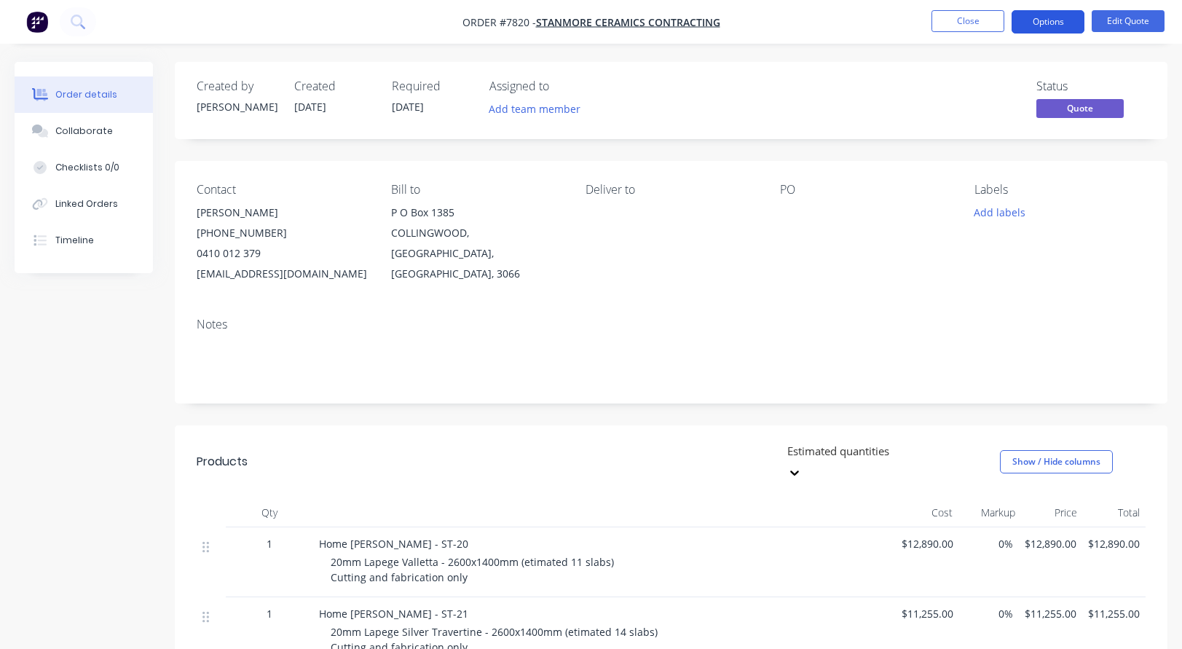
click at [1041, 23] on button "Options" at bounding box center [1048, 21] width 73 height 23
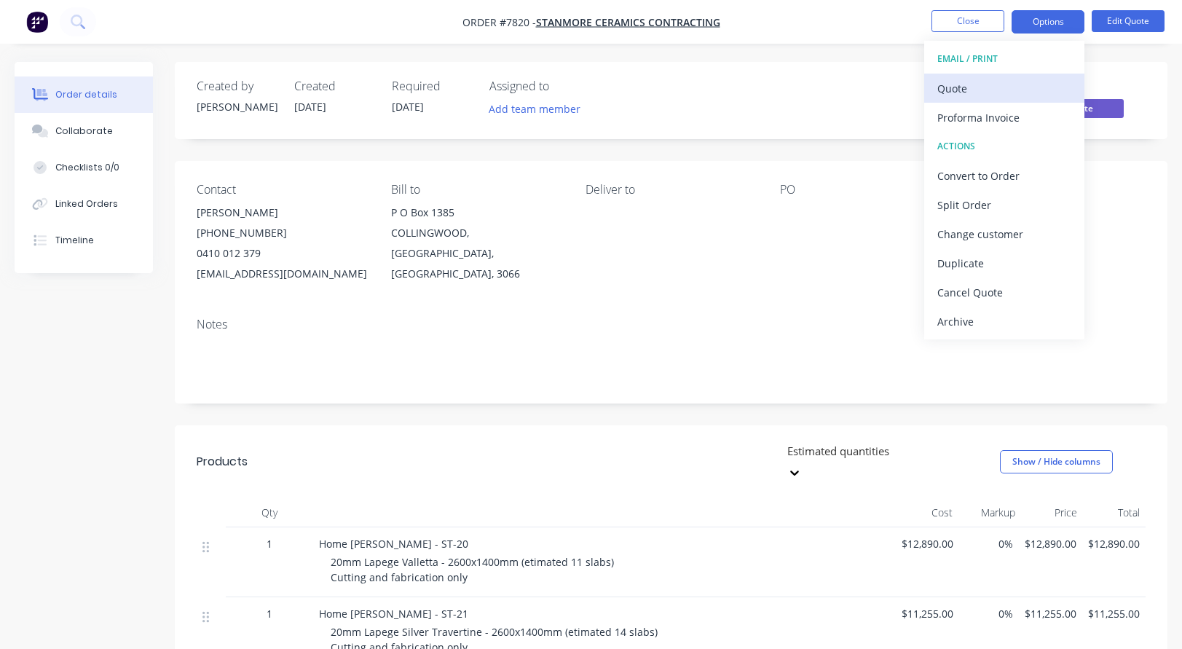
click at [976, 90] on div "Quote" at bounding box center [1005, 88] width 134 height 21
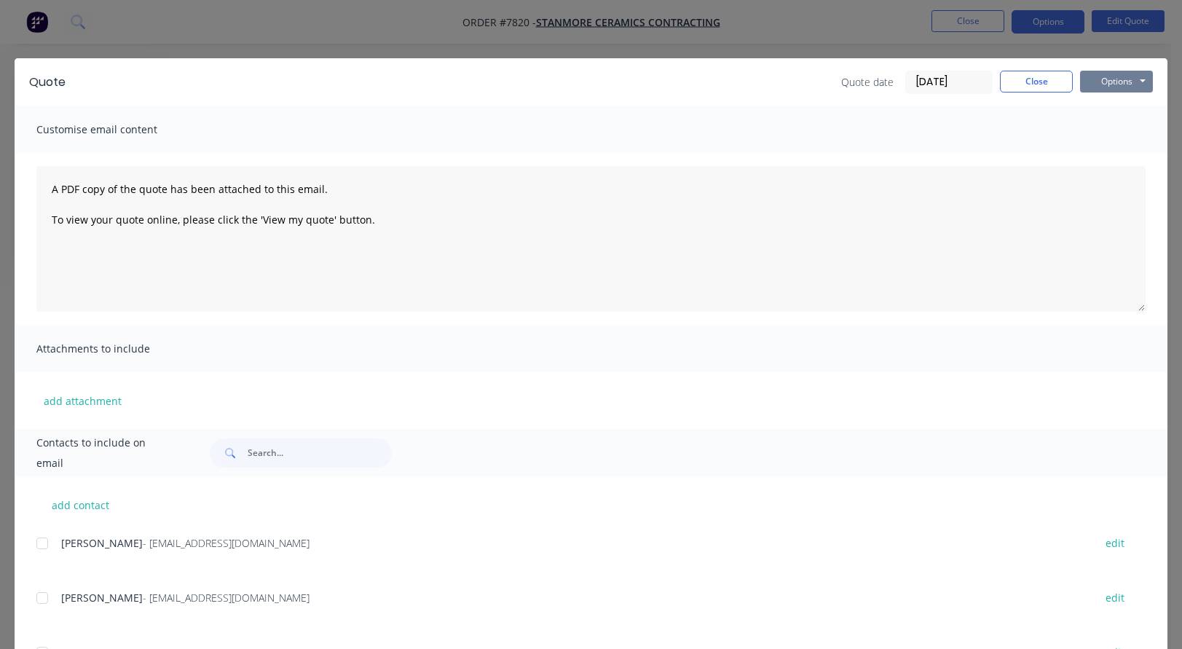
click at [1104, 77] on button "Options" at bounding box center [1116, 82] width 73 height 22
click at [1104, 109] on button "Preview" at bounding box center [1126, 107] width 93 height 24
click at [1029, 84] on button "Close" at bounding box center [1036, 82] width 73 height 22
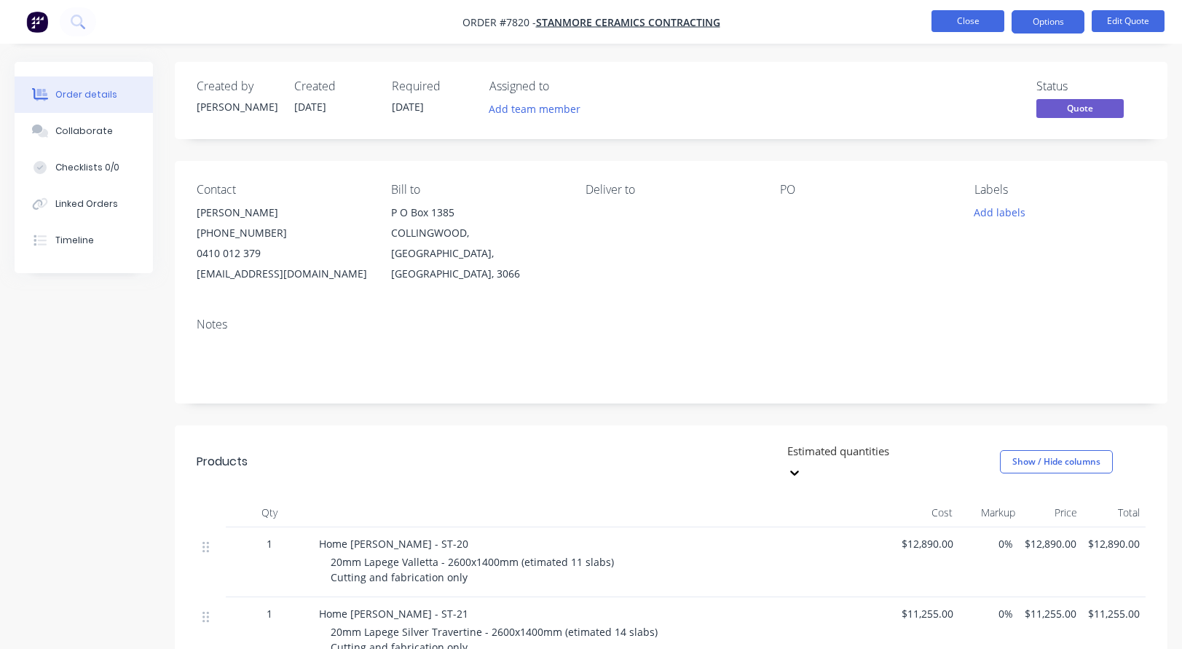
click at [970, 25] on button "Close" at bounding box center [968, 21] width 73 height 22
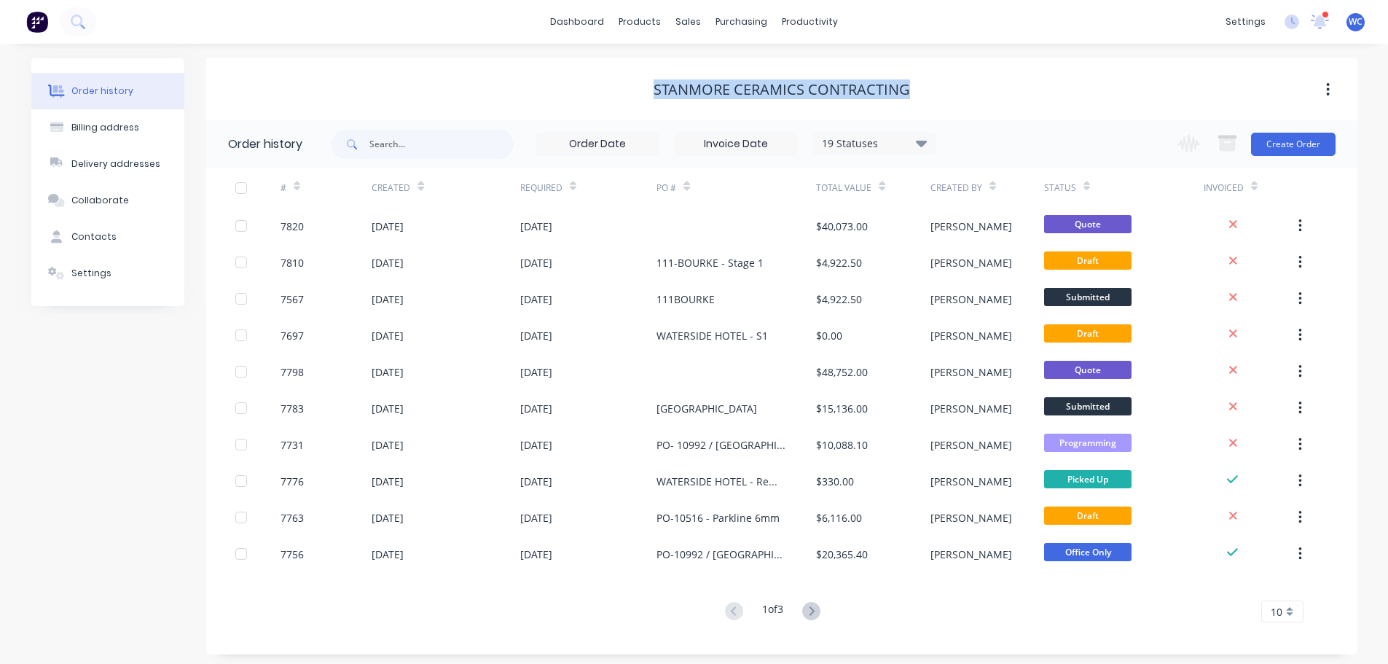
drag, startPoint x: 656, startPoint y: 85, endPoint x: 907, endPoint y: 87, distance: 250.6
click at [907, 87] on div "Stanmore Ceramics Contracting" at bounding box center [781, 89] width 256 height 17
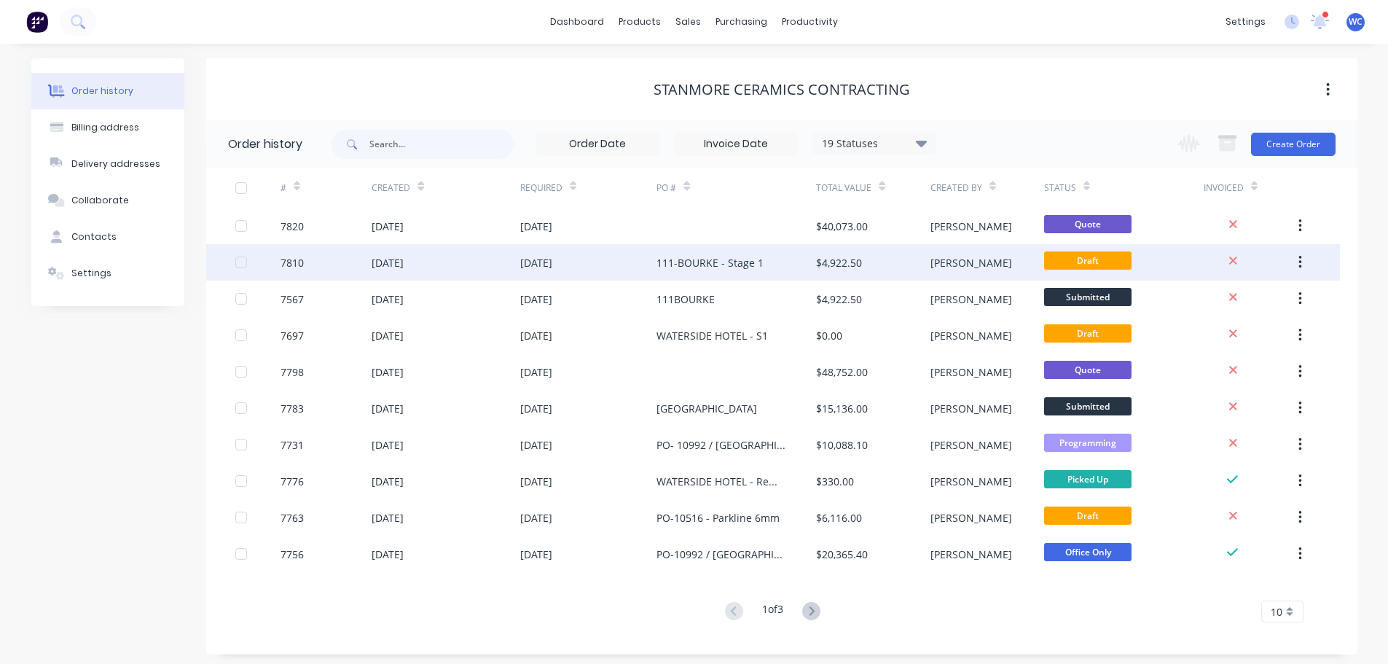
click at [766, 262] on div "111-BOURKE - Stage 1" at bounding box center [736, 262] width 160 height 36
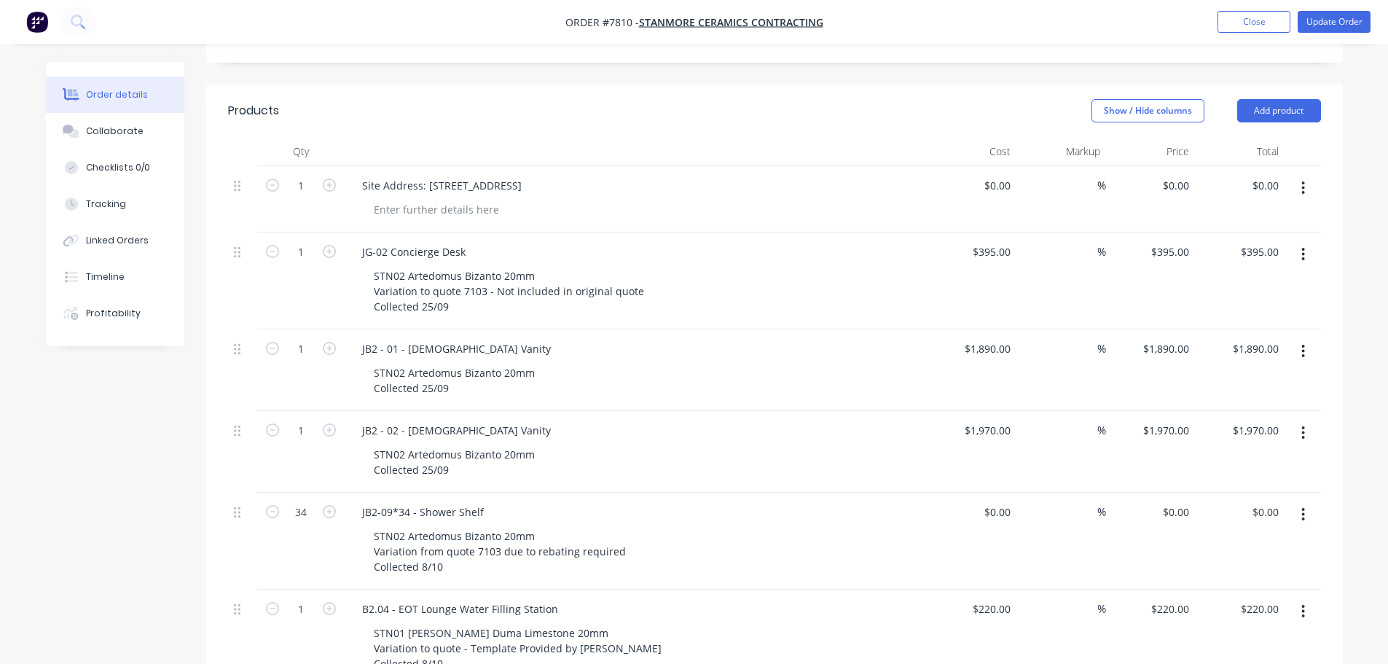
scroll to position [291, 0]
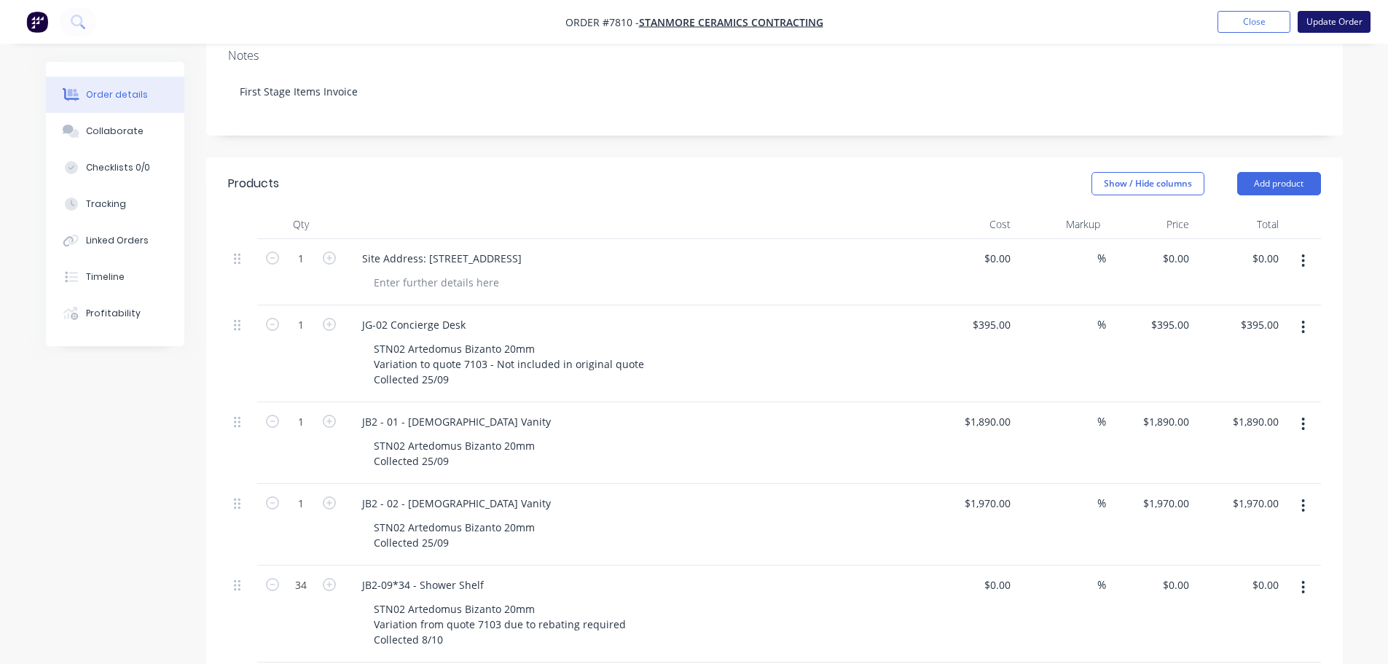
click at [1337, 16] on button "Update Order" at bounding box center [1333, 22] width 73 height 22
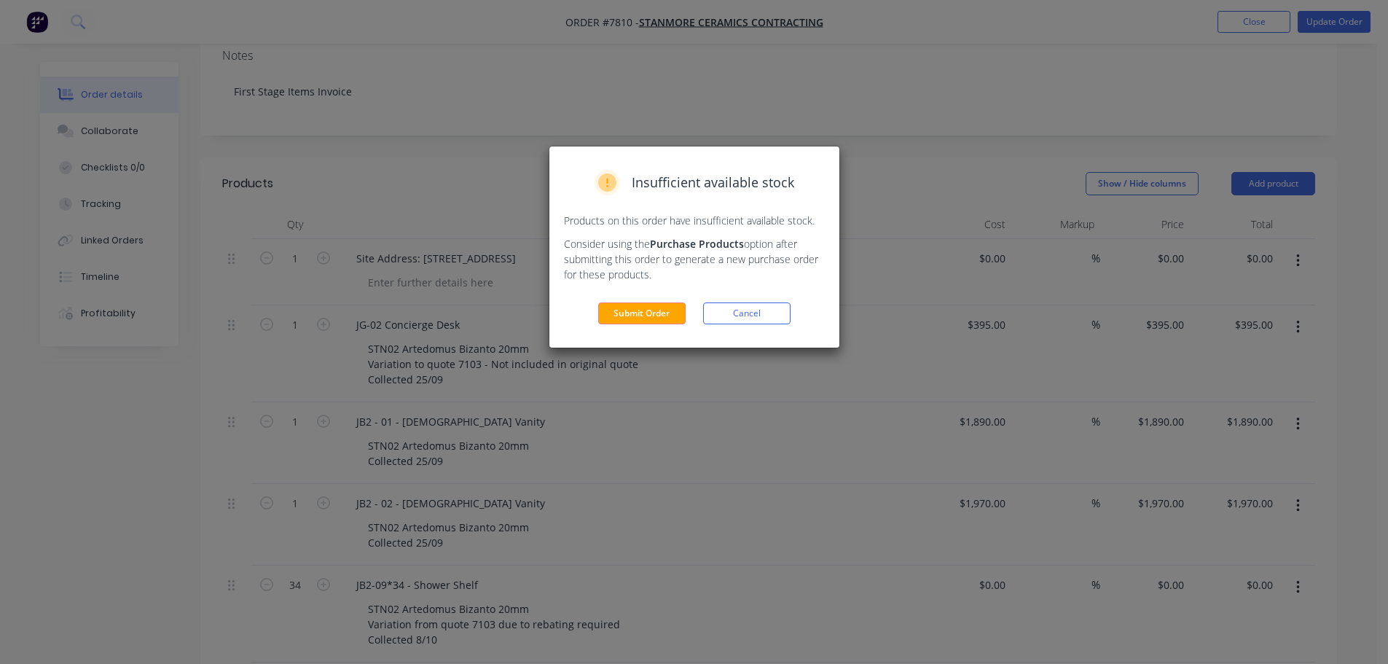
click at [640, 300] on div "Insufficient available stock Products on this order have insufficient available…" at bounding box center [694, 246] width 290 height 201
click at [747, 310] on button "Cancel" at bounding box center [746, 313] width 87 height 22
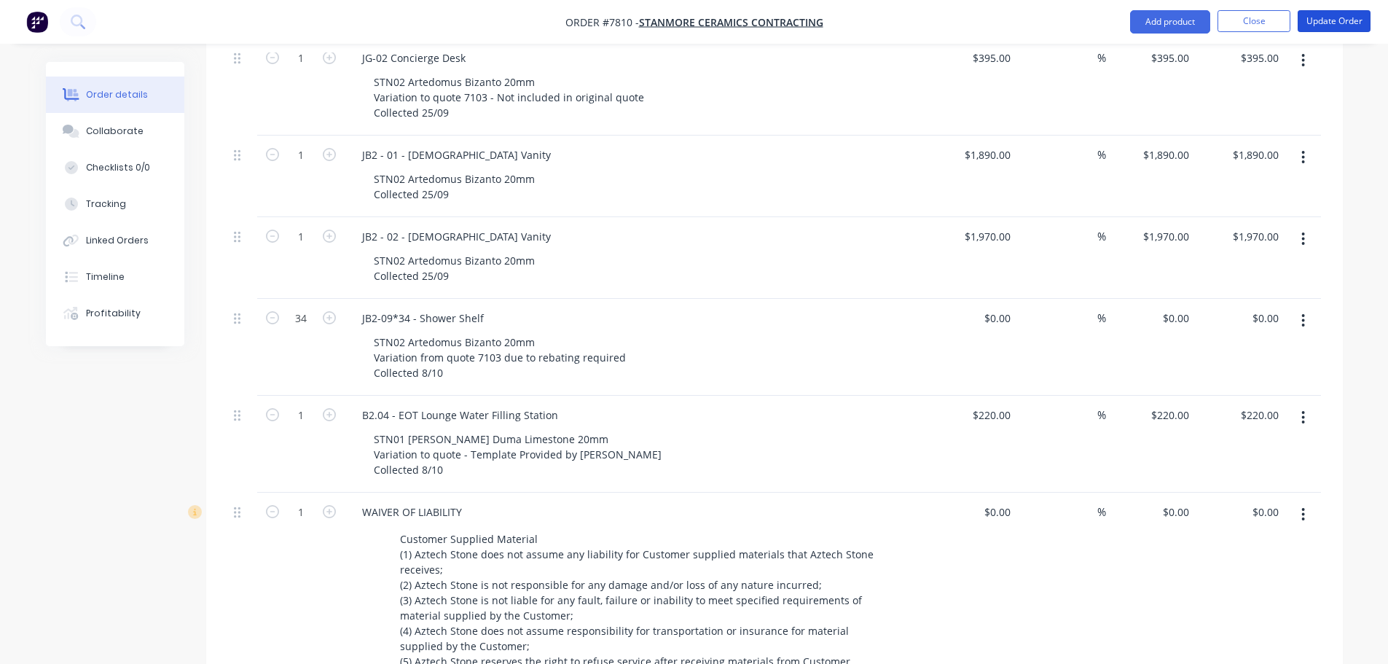
scroll to position [583, 0]
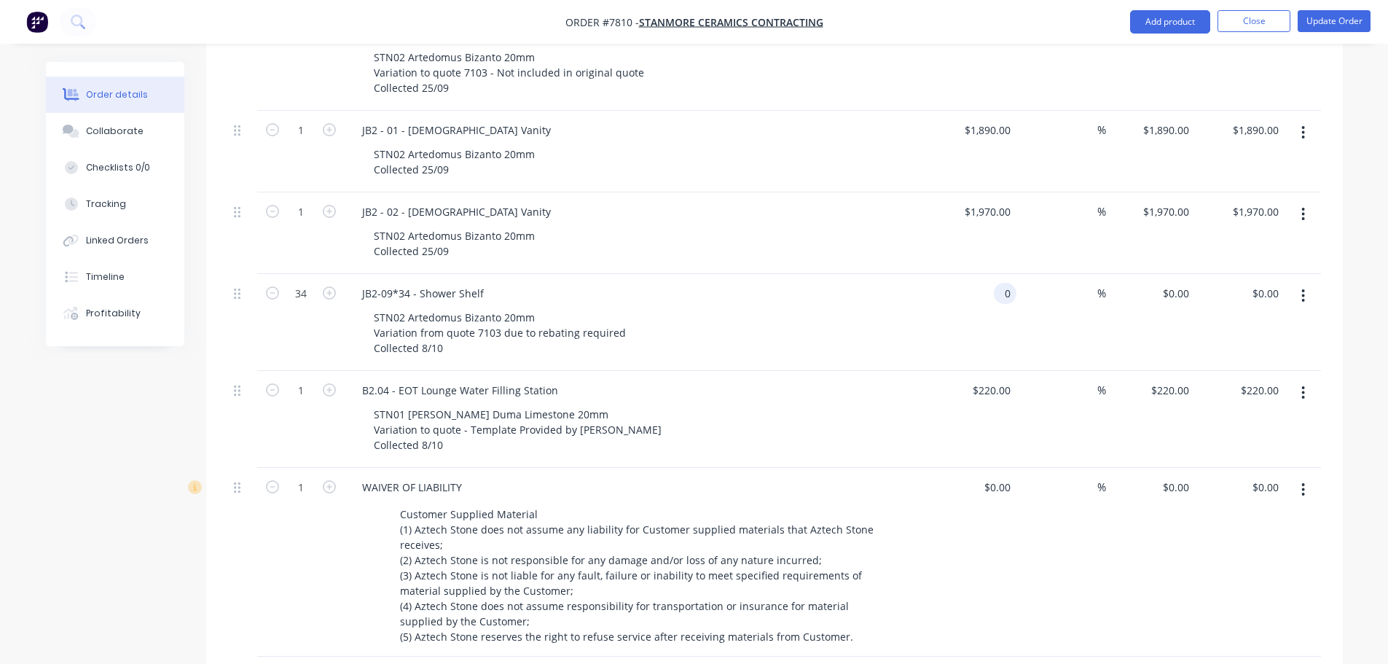
click at [999, 283] on input "0" at bounding box center [1007, 293] width 17 height 21
type input "$160.00"
type input "$5,440.00"
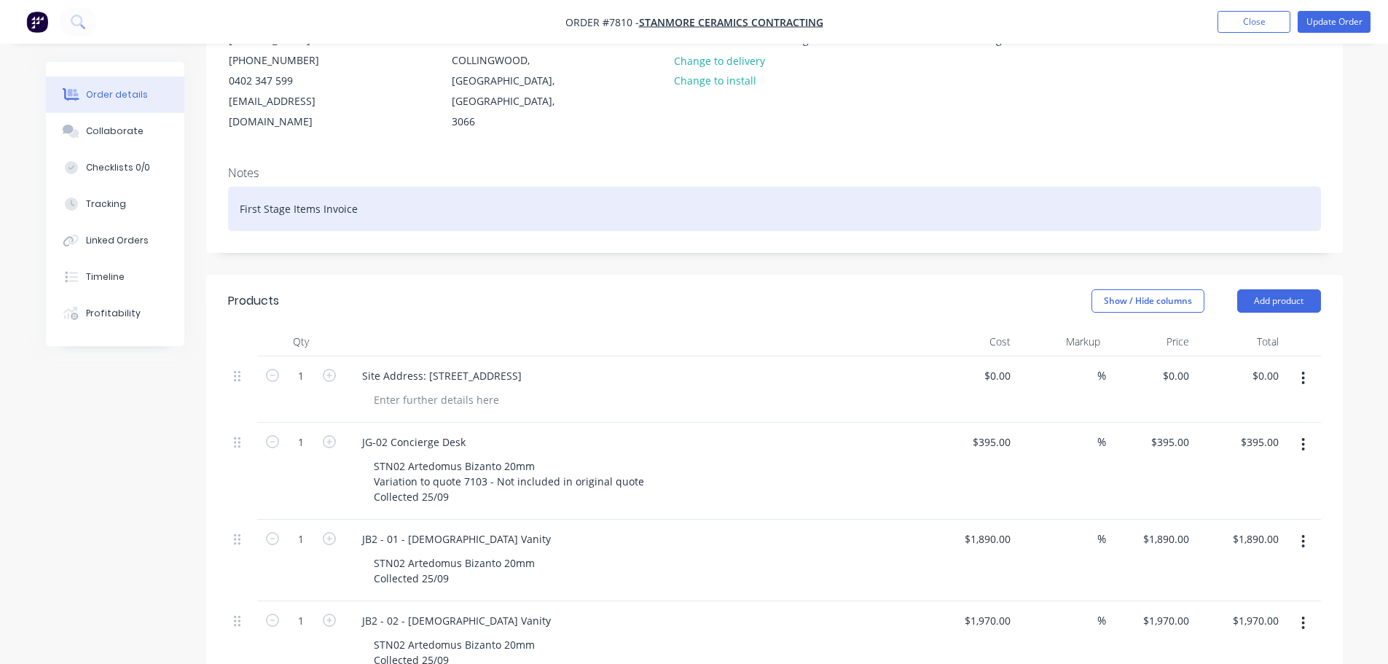
scroll to position [100, 0]
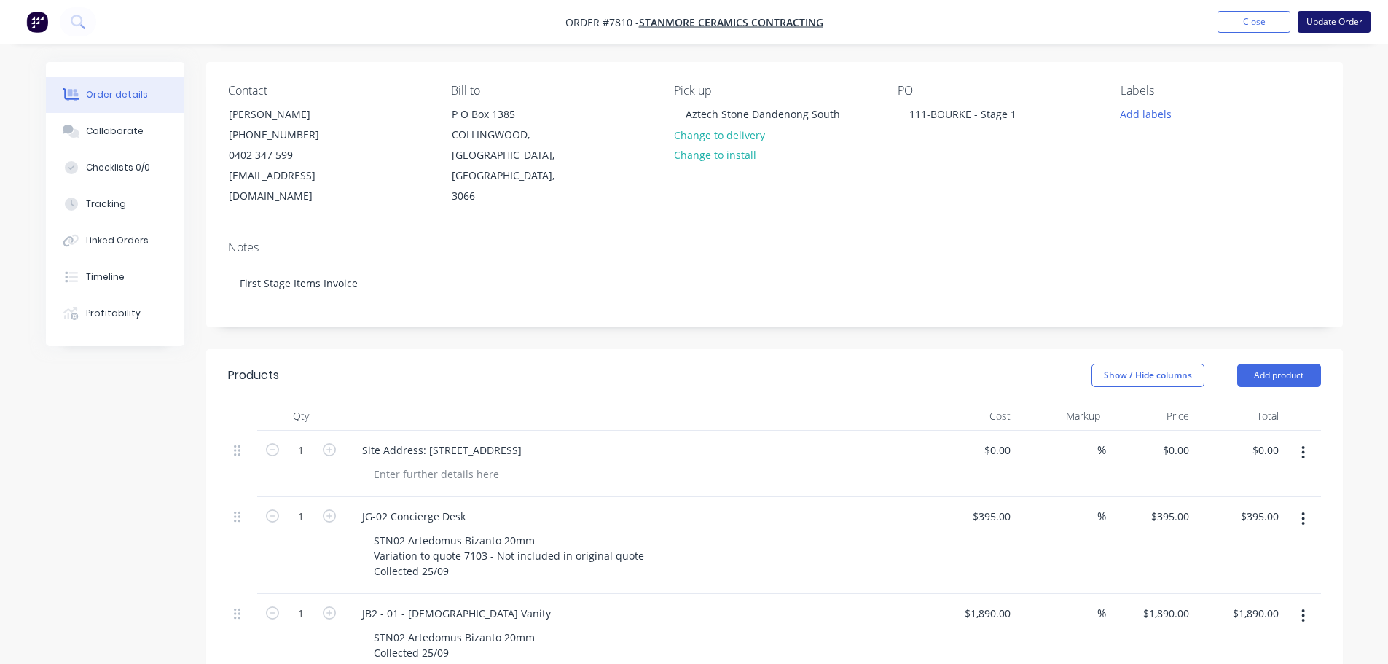
click at [1317, 15] on button "Update Order" at bounding box center [1333, 22] width 73 height 22
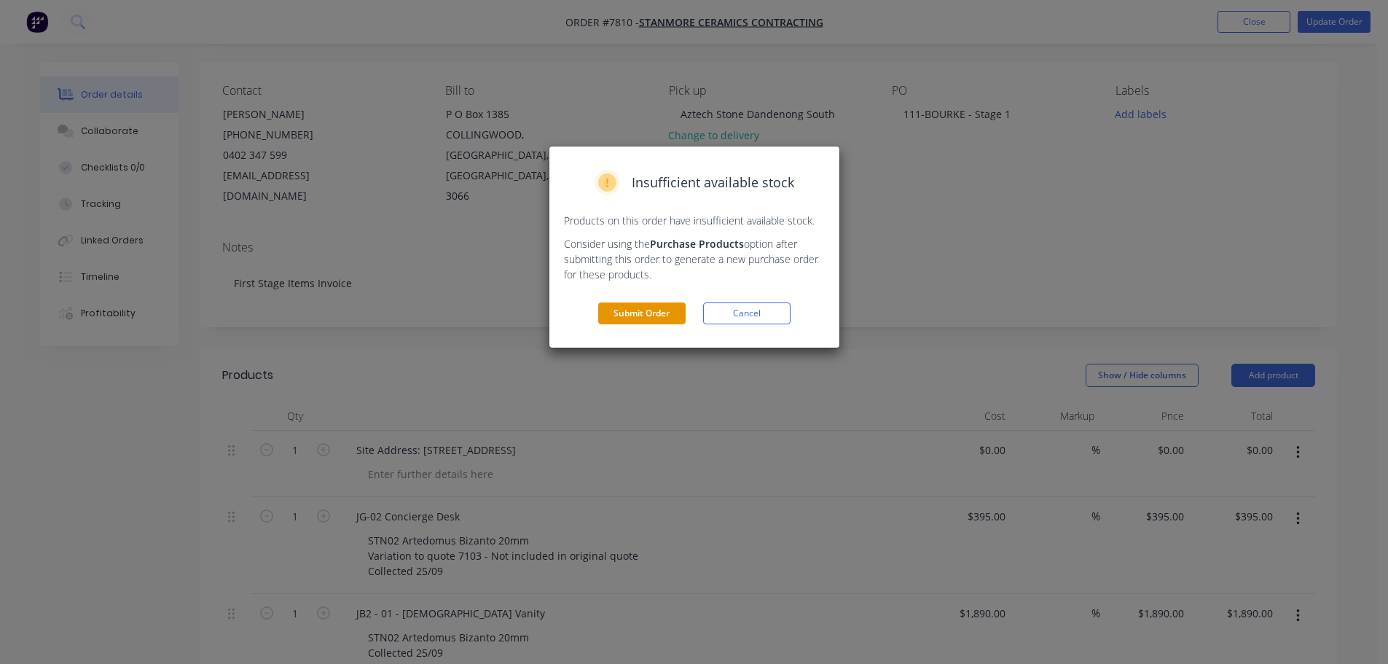
click at [643, 311] on button "Submit Order" at bounding box center [641, 313] width 87 height 22
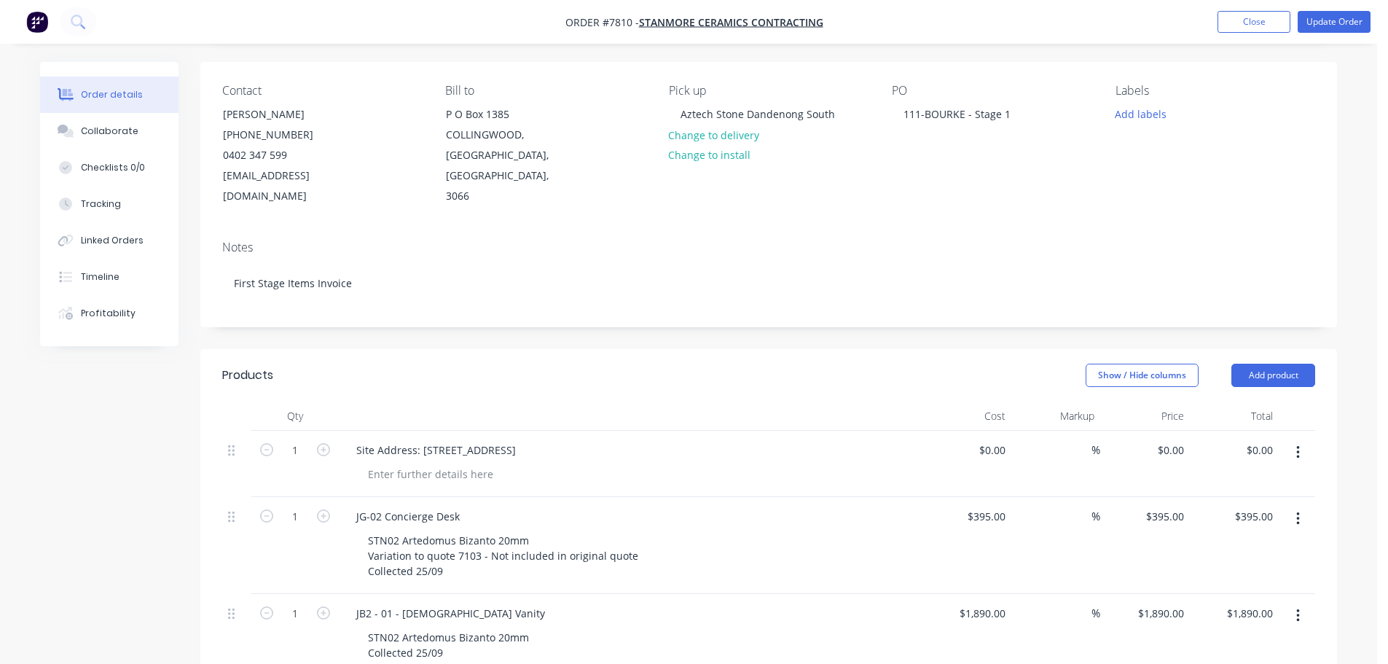
scroll to position [0, 0]
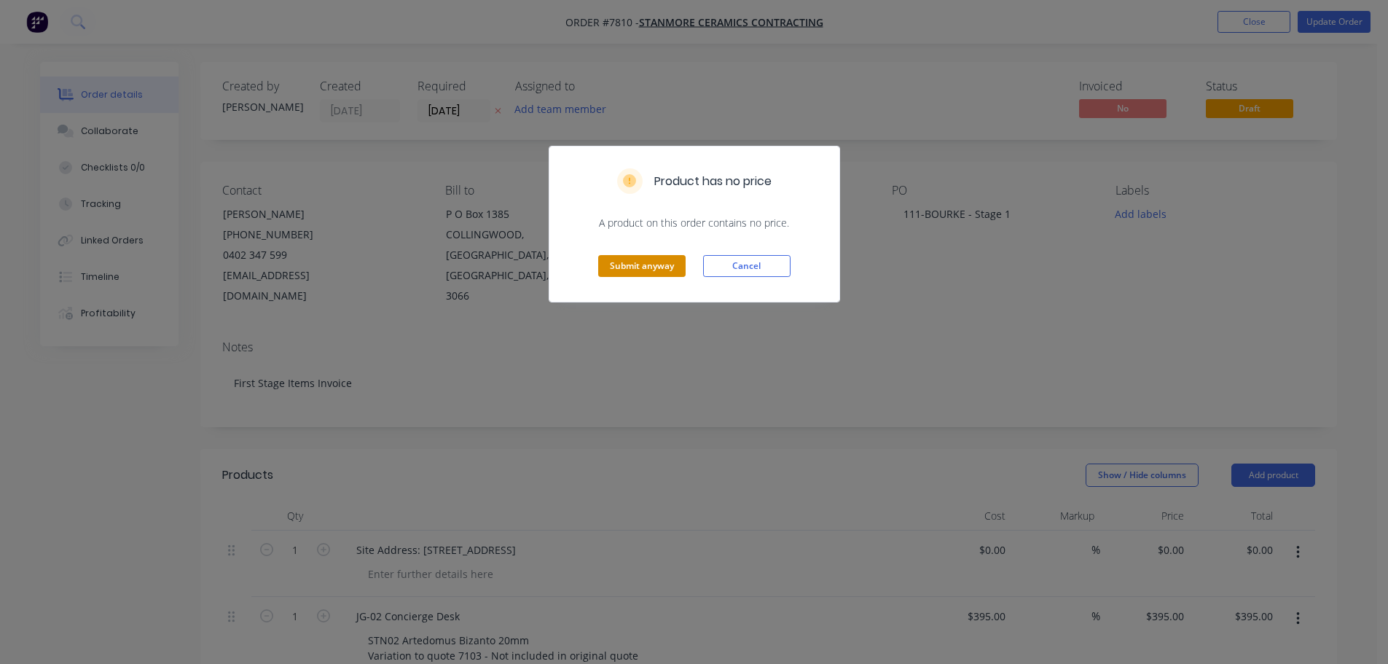
click at [645, 262] on button "Submit anyway" at bounding box center [641, 266] width 87 height 22
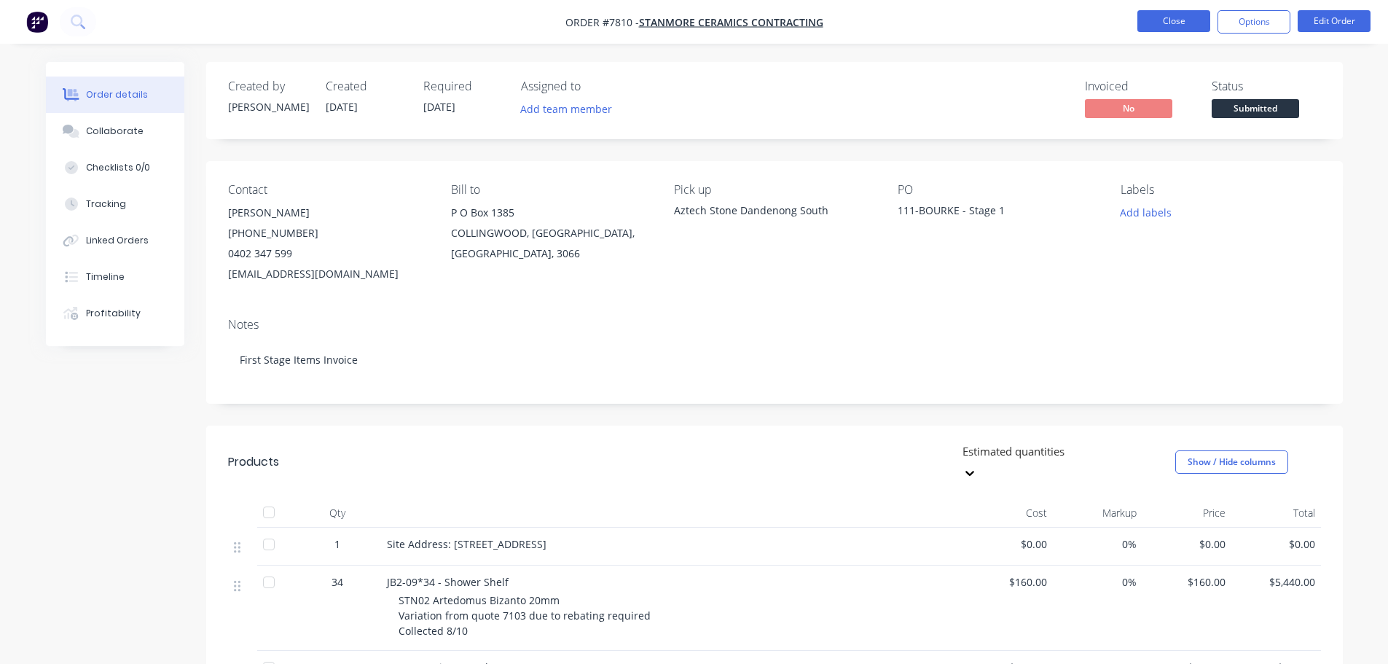
click at [1161, 24] on button "Close" at bounding box center [1173, 21] width 73 height 22
